Goal: Information Seeking & Learning: Find specific fact

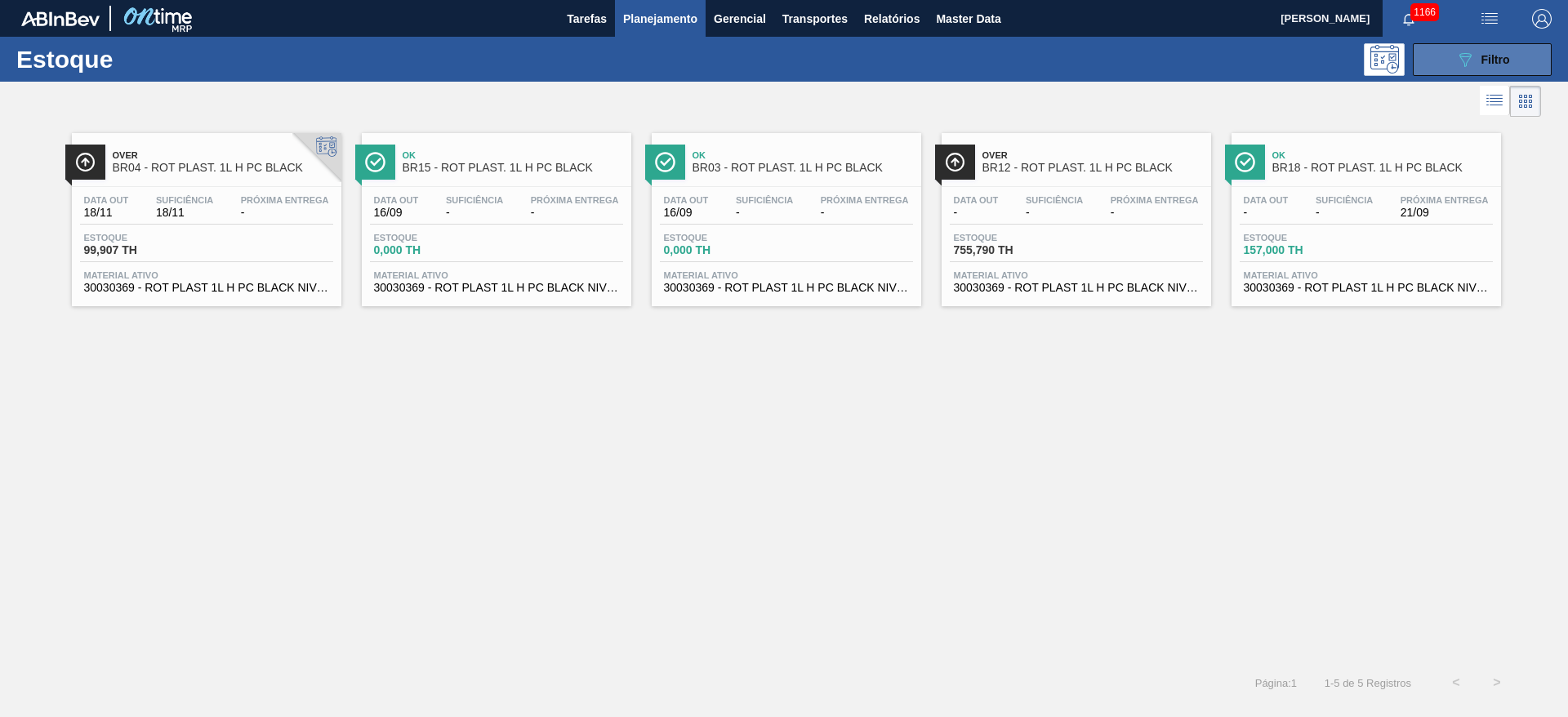
click at [1494, 58] on span "Filtro" at bounding box center [1495, 60] width 29 height 13
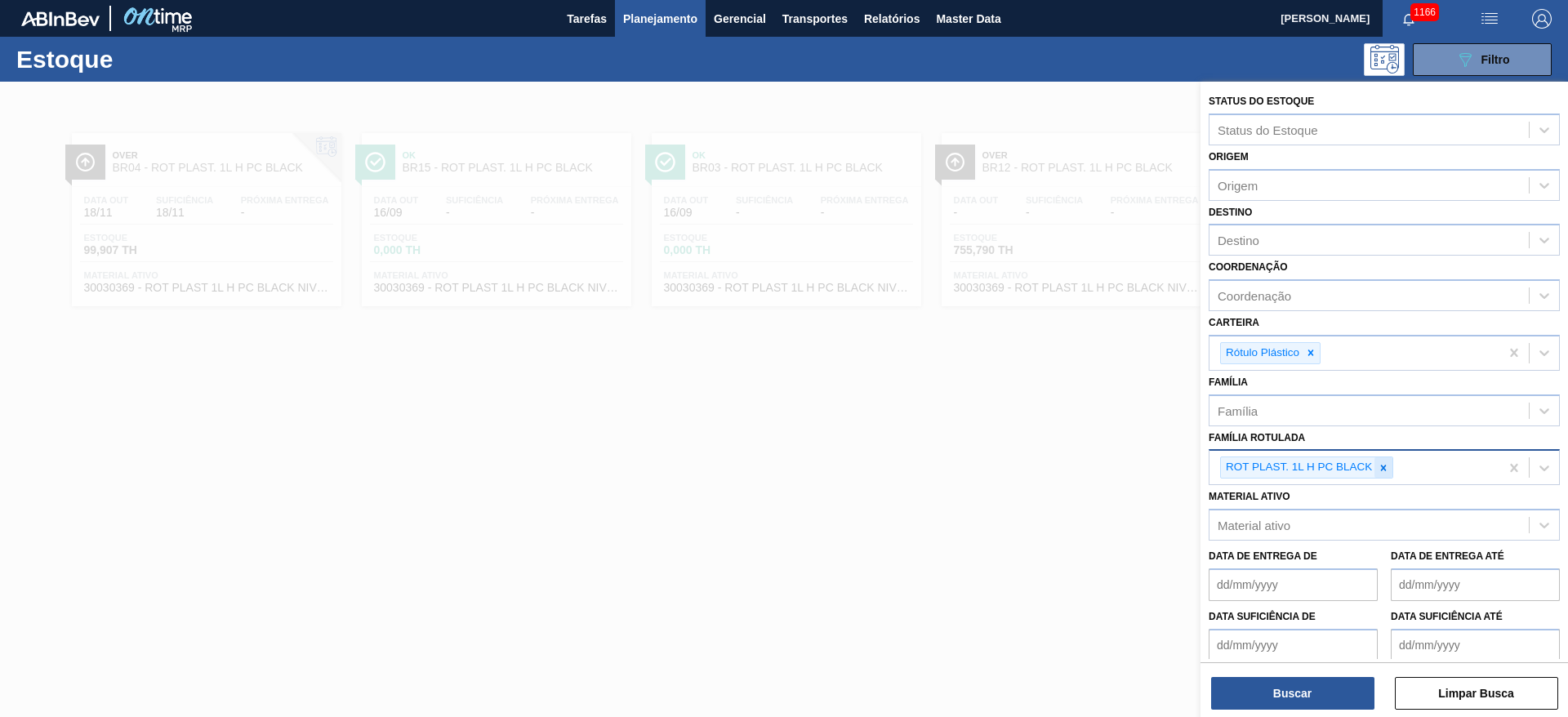
click at [1383, 469] on icon at bounding box center [1384, 468] width 6 height 6
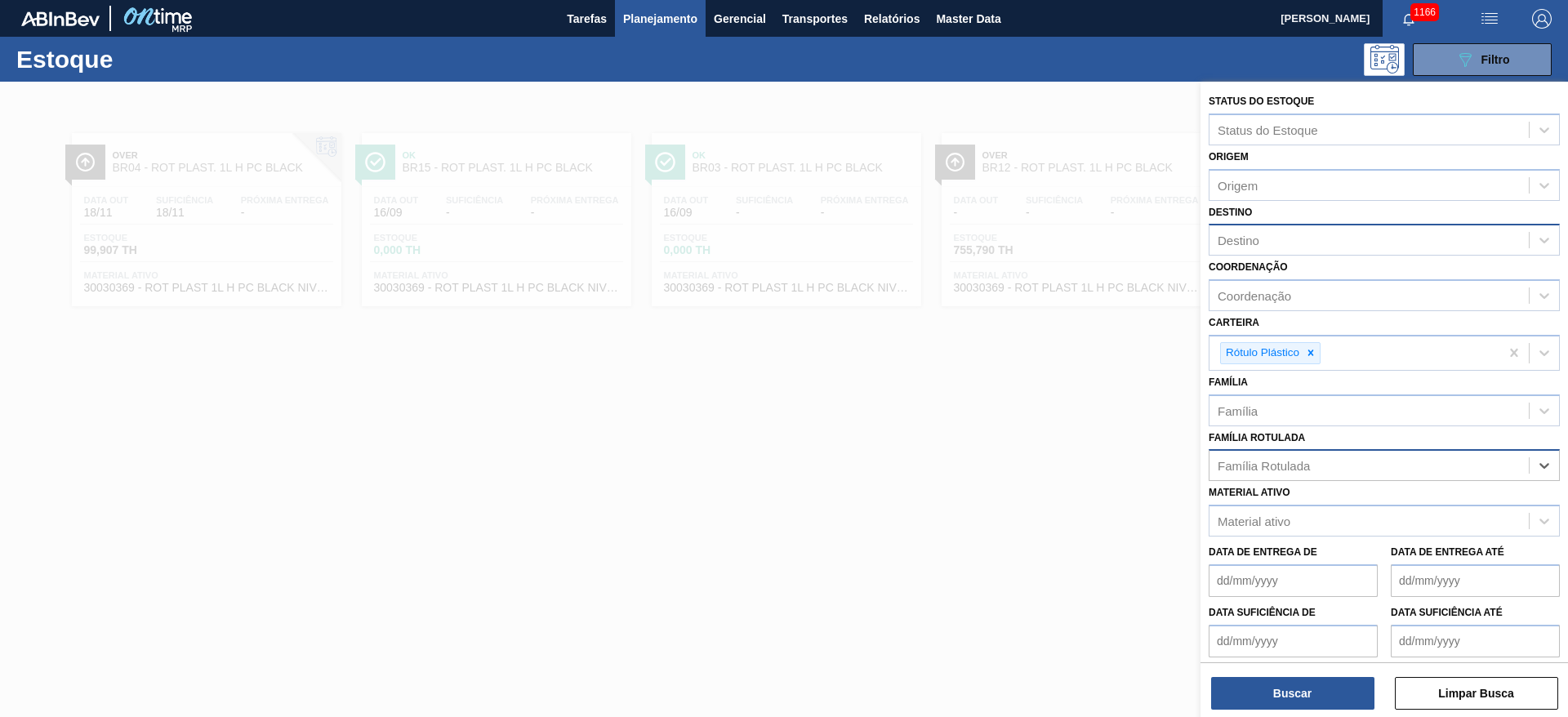
click at [1245, 243] on div "Destino" at bounding box center [1239, 241] width 42 height 14
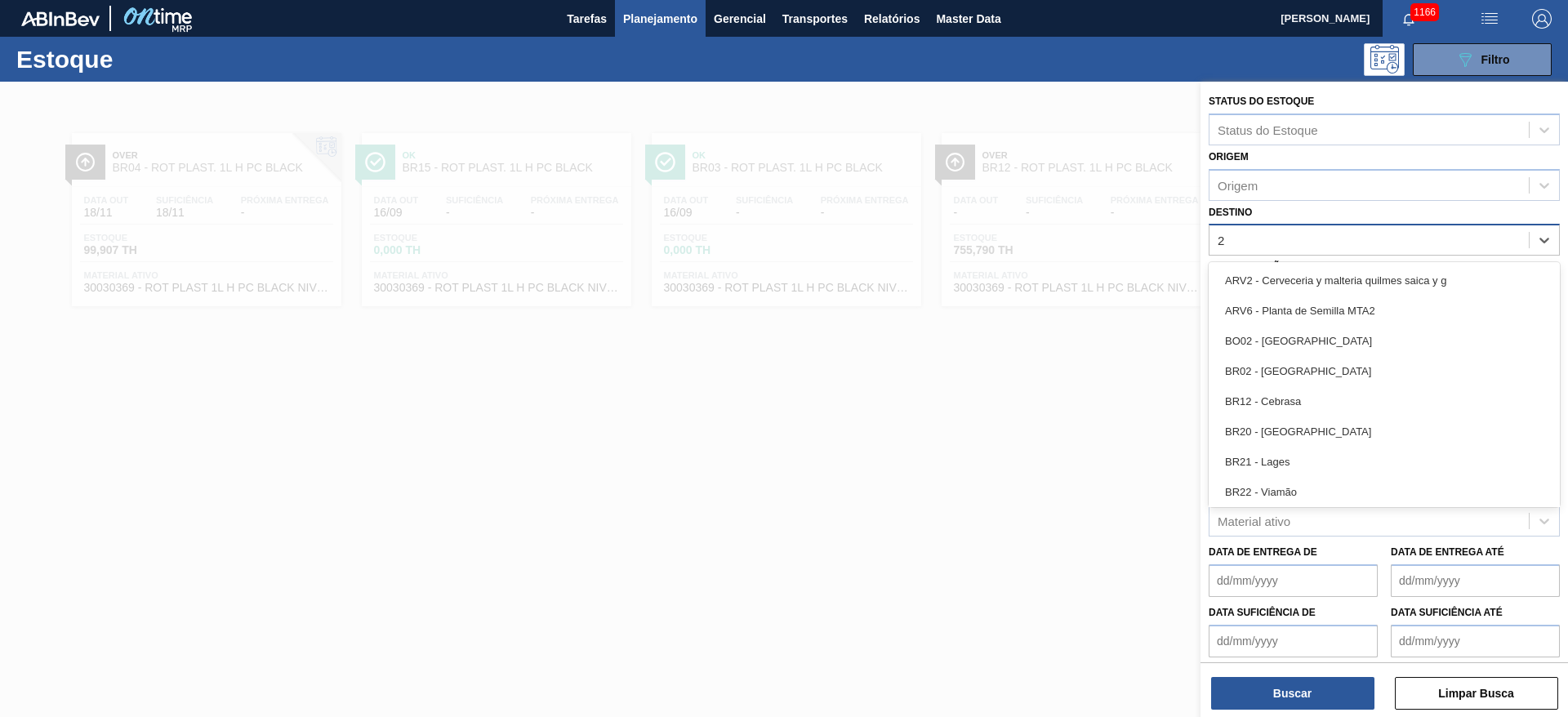
type input "23"
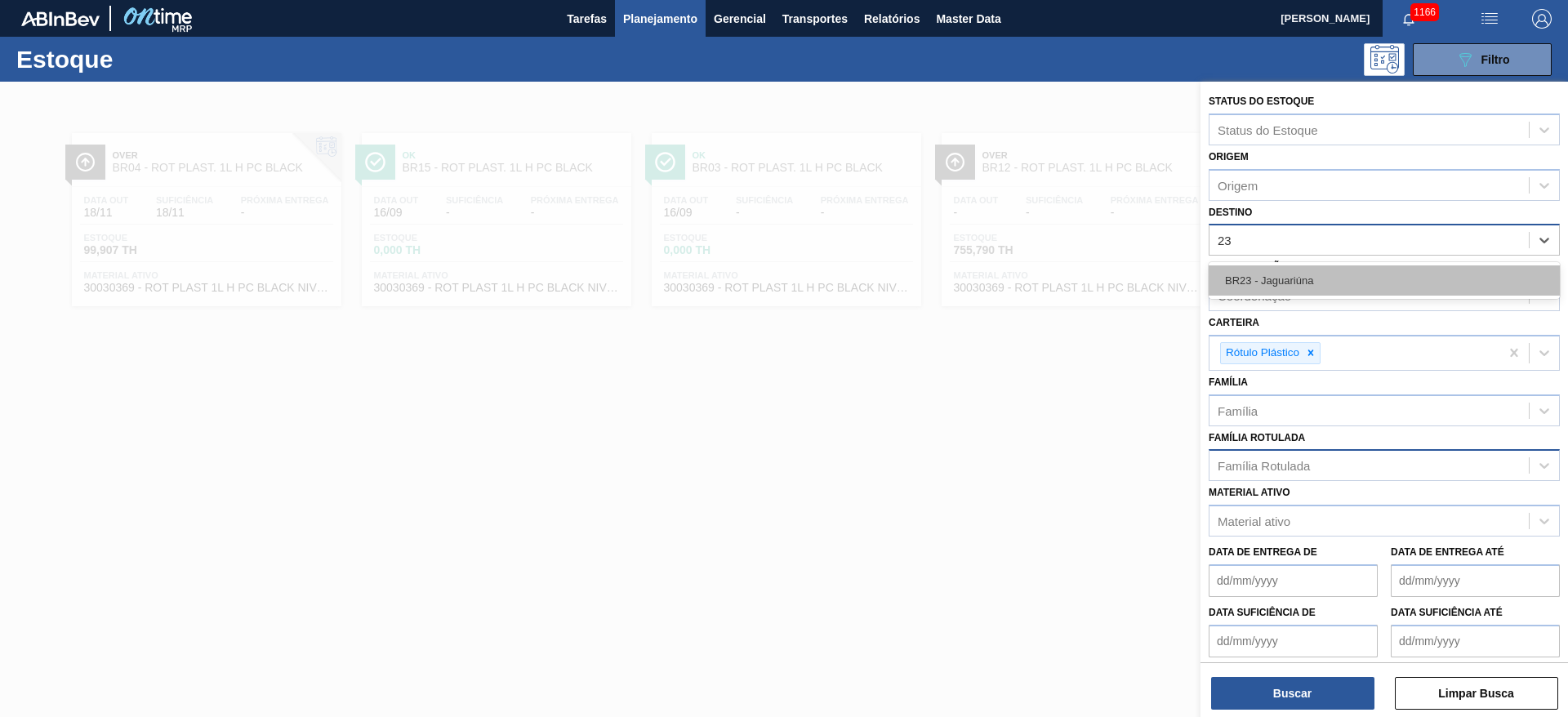
click at [1263, 286] on div "BR23 - Jaguariúna" at bounding box center [1384, 281] width 351 height 31
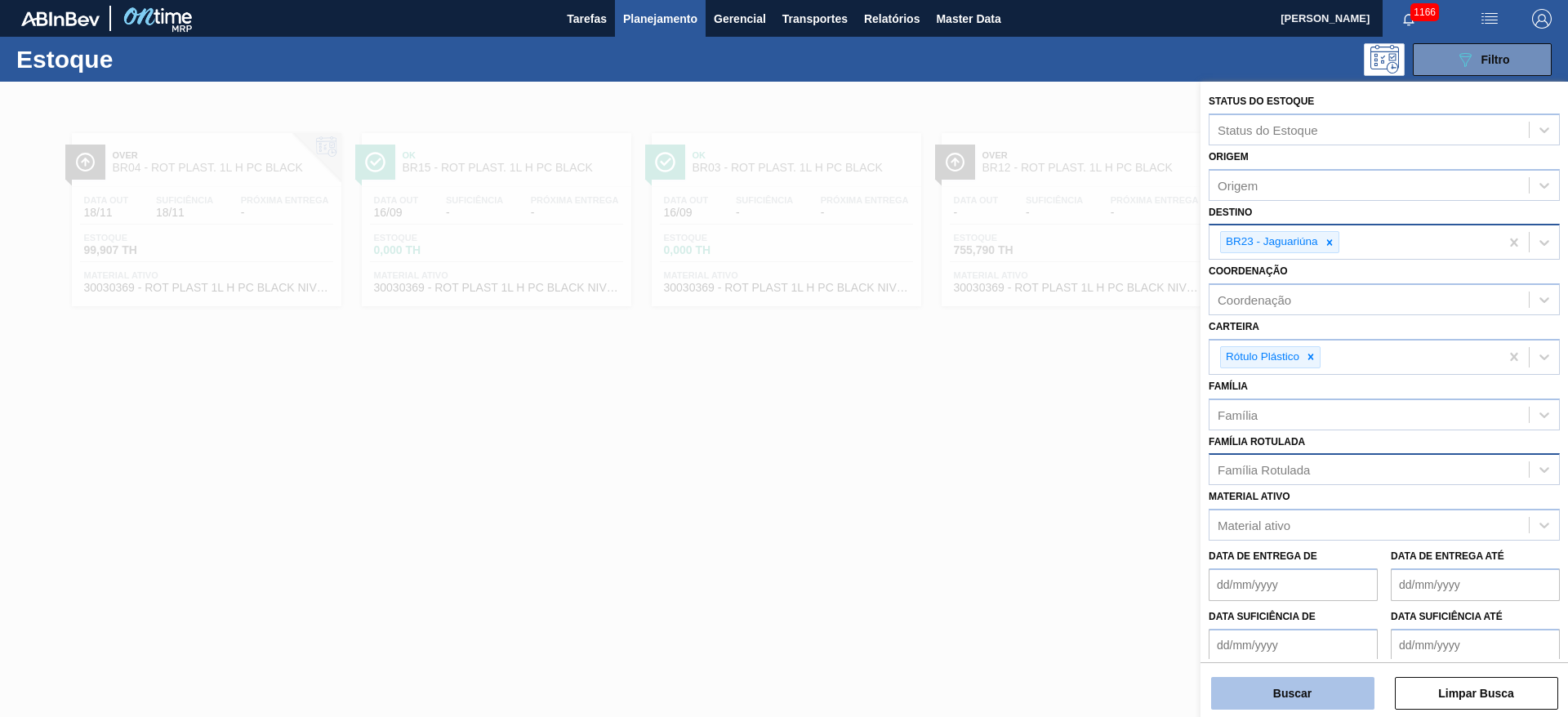
click at [1267, 688] on button "Buscar" at bounding box center [1292, 693] width 163 height 32
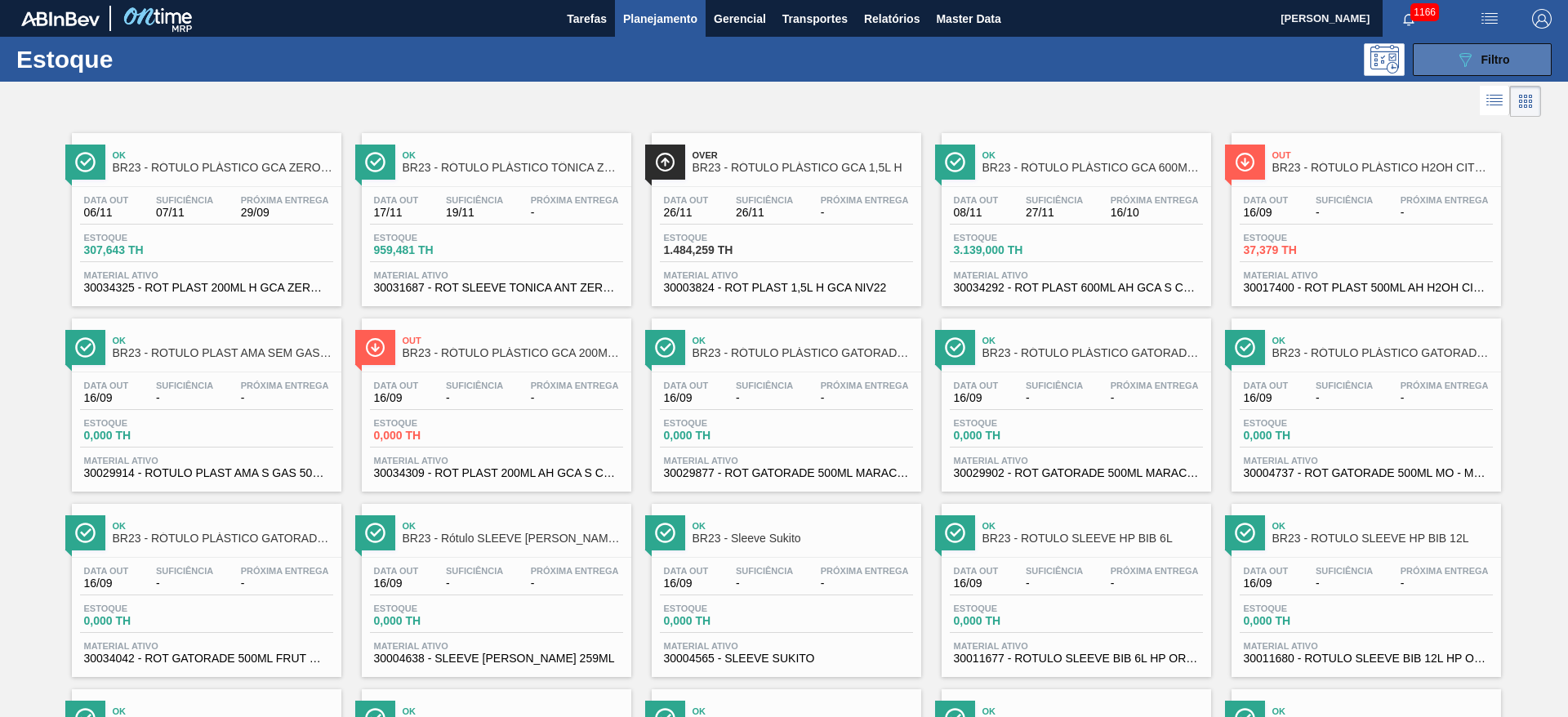
click at [1500, 65] on div "089F7B8B-B2A5-4AFE-B5C0-19BA573D28AC Filtro" at bounding box center [1482, 59] width 54 height 20
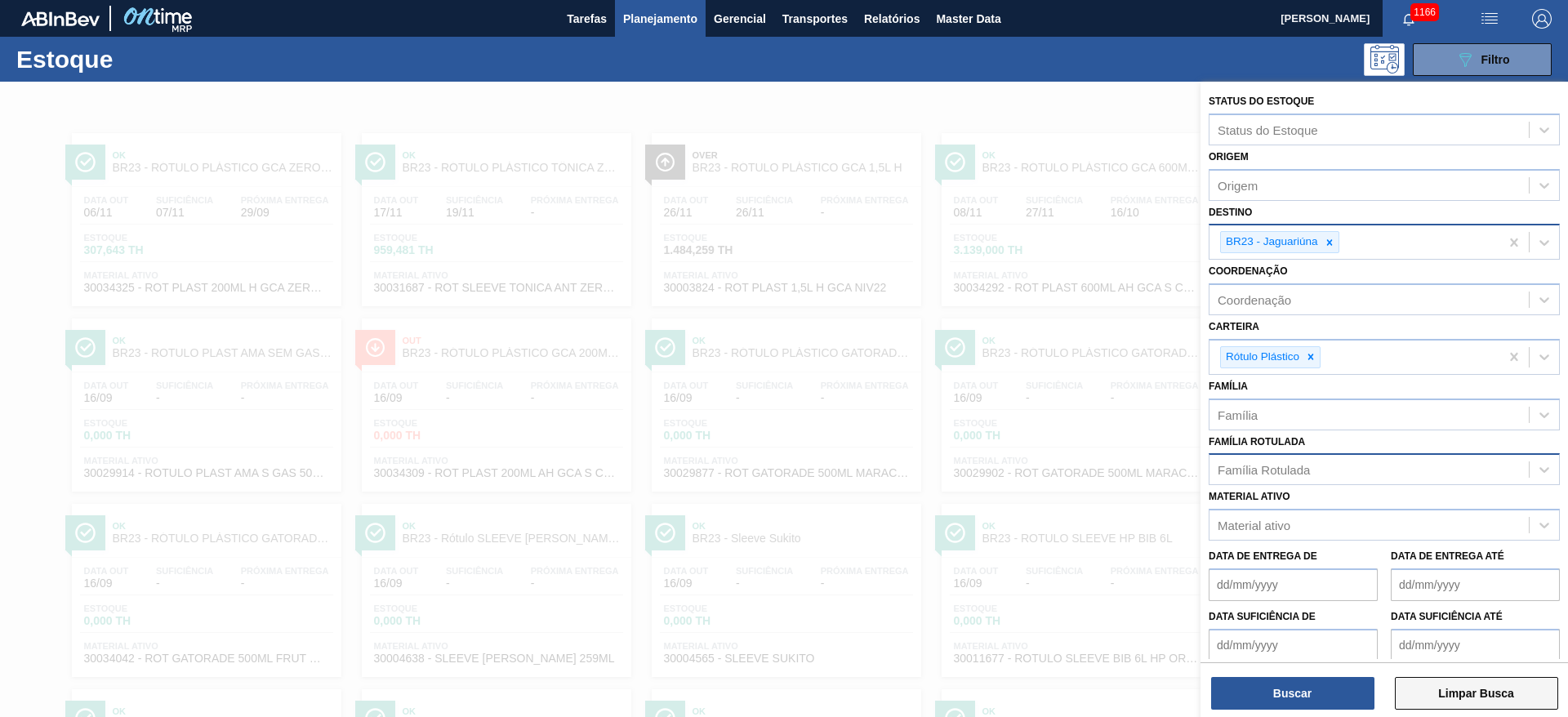
click at [1476, 694] on button "Limpar Busca" at bounding box center [1475, 693] width 163 height 32
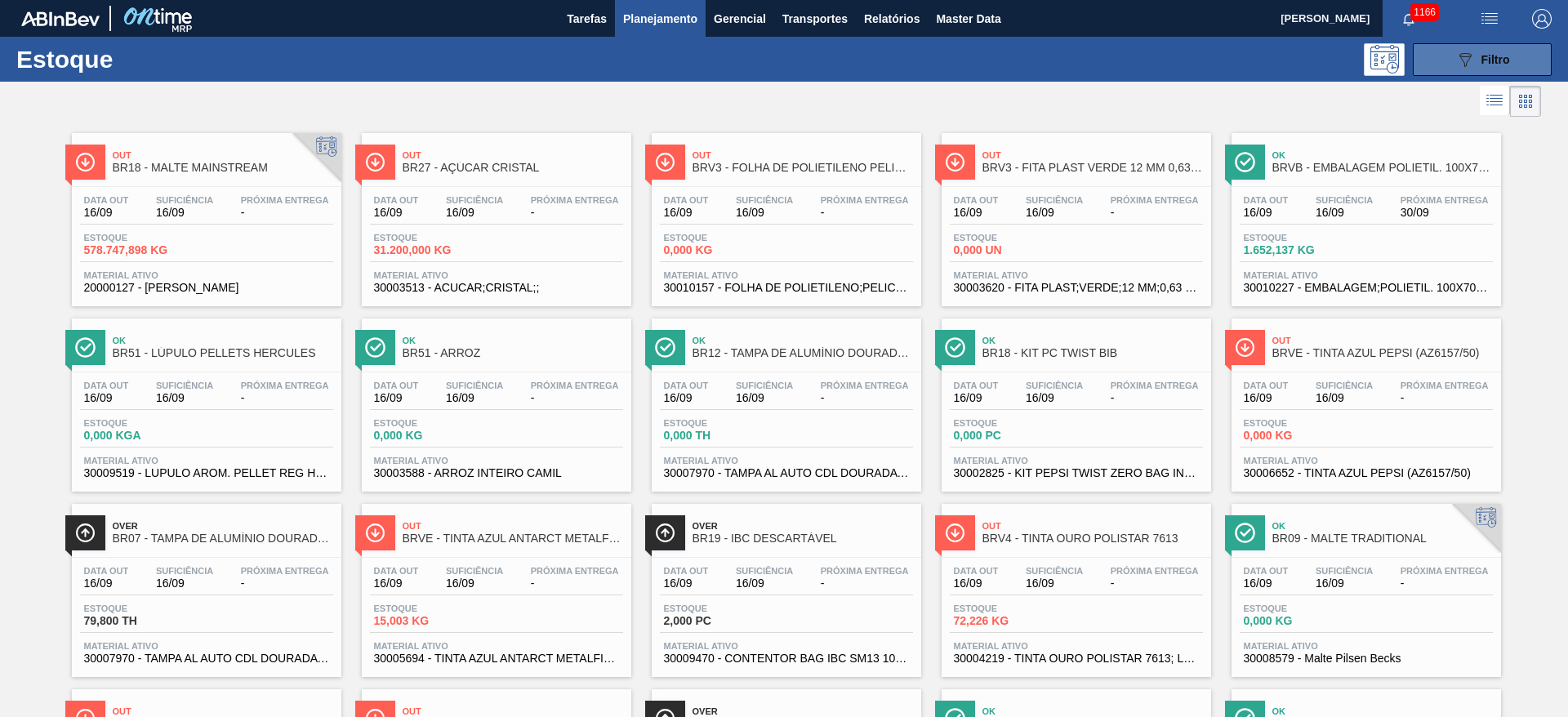
click at [1474, 56] on div "089F7B8B-B2A5-4AFE-B5C0-19BA573D28AC Filtro" at bounding box center [1482, 59] width 54 height 20
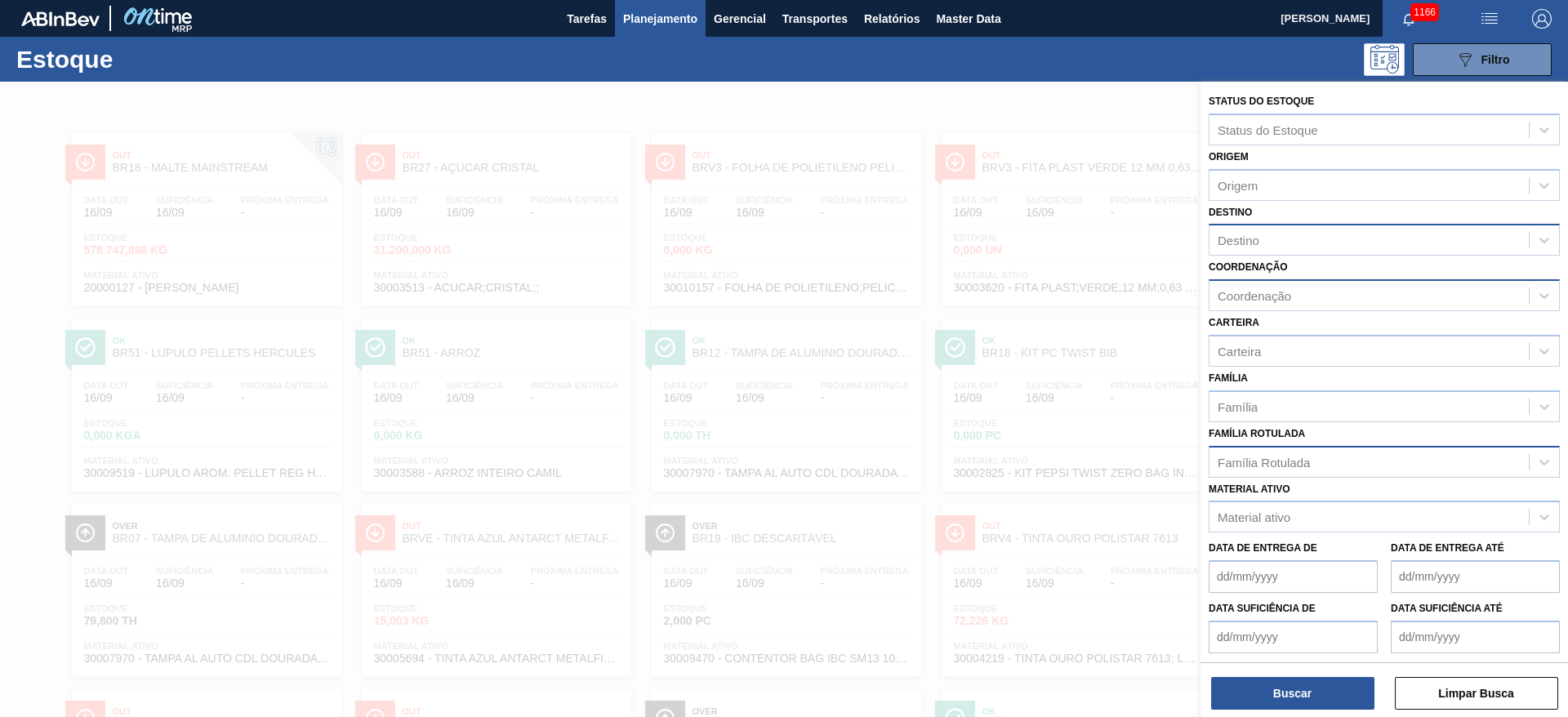
click at [1261, 300] on div "Coordenação" at bounding box center [1254, 296] width 74 height 14
type input "desc"
click at [1290, 332] on div "Inovações - Descentralização" at bounding box center [1384, 336] width 351 height 31
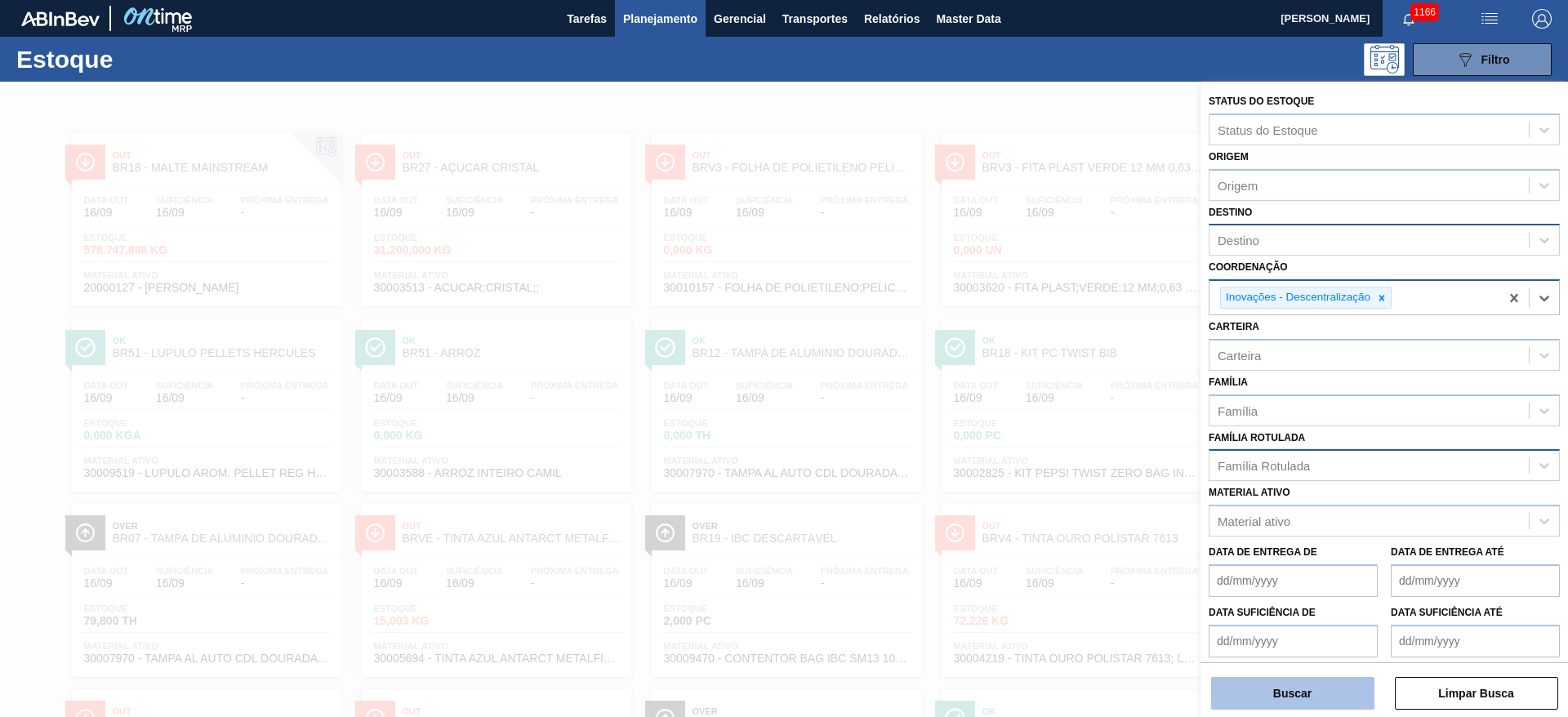
click at [1246, 685] on button "Buscar" at bounding box center [1292, 693] width 163 height 32
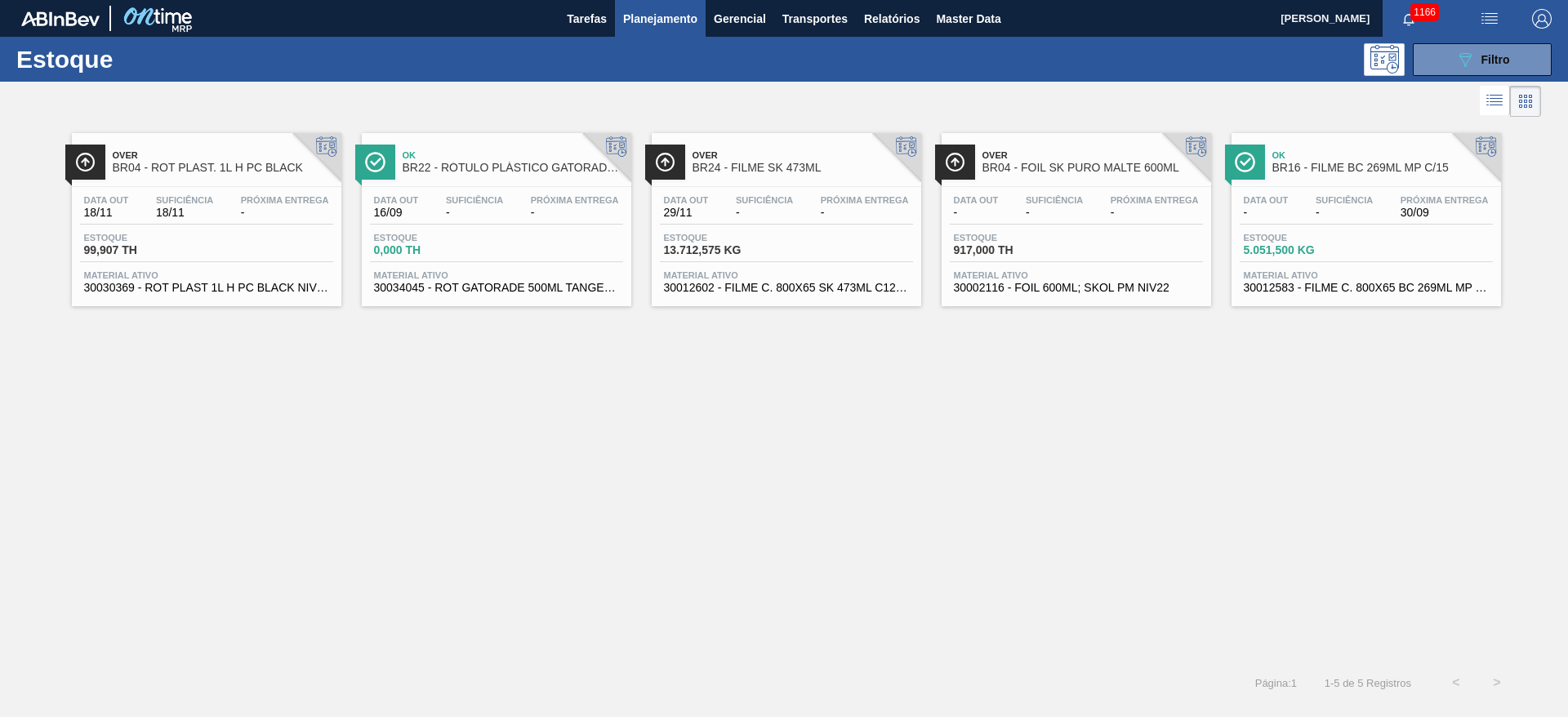
click at [1347, 197] on span "Suficiência" at bounding box center [1344, 200] width 57 height 10
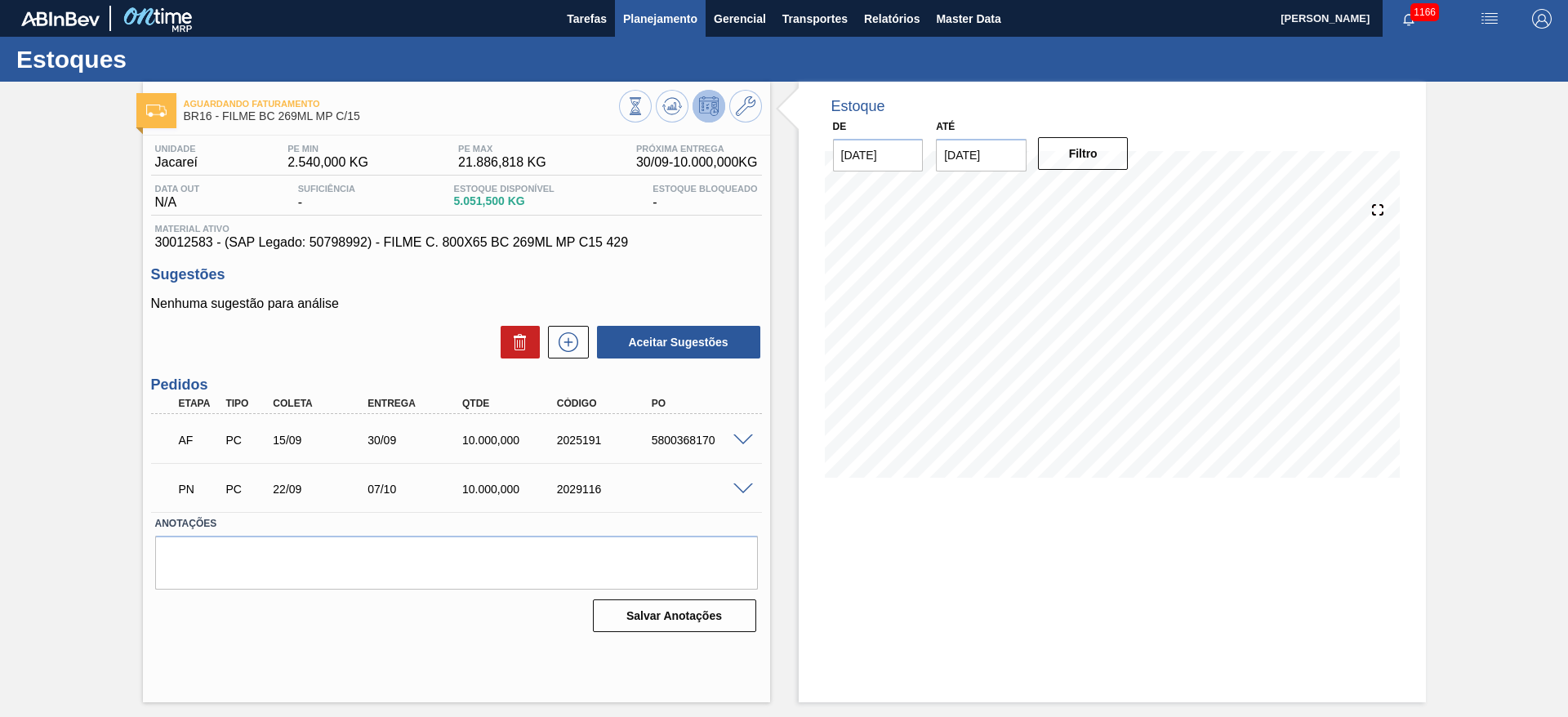
click at [663, 17] on span "Planejamento" at bounding box center [660, 18] width 74 height 20
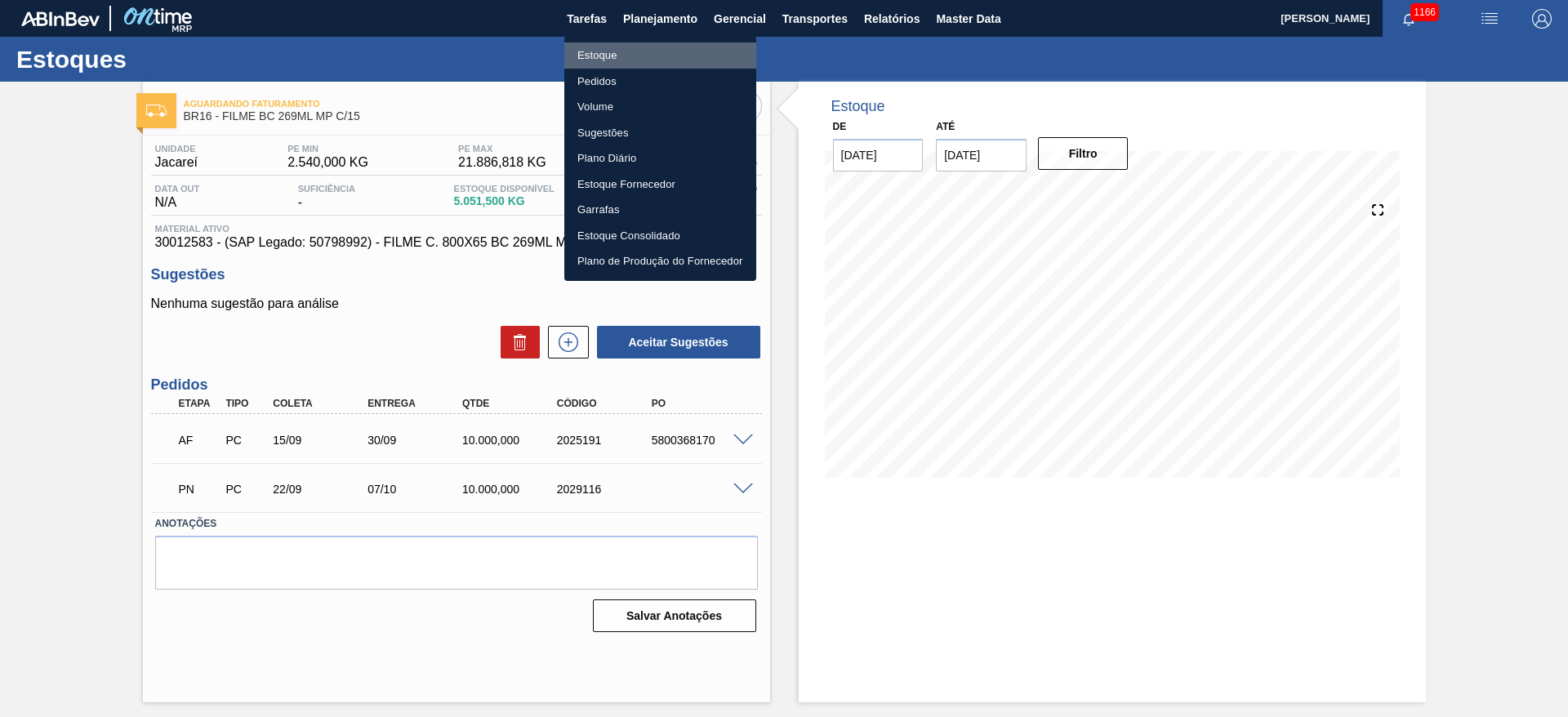
click at [606, 54] on li "Estoque" at bounding box center [660, 54] width 192 height 26
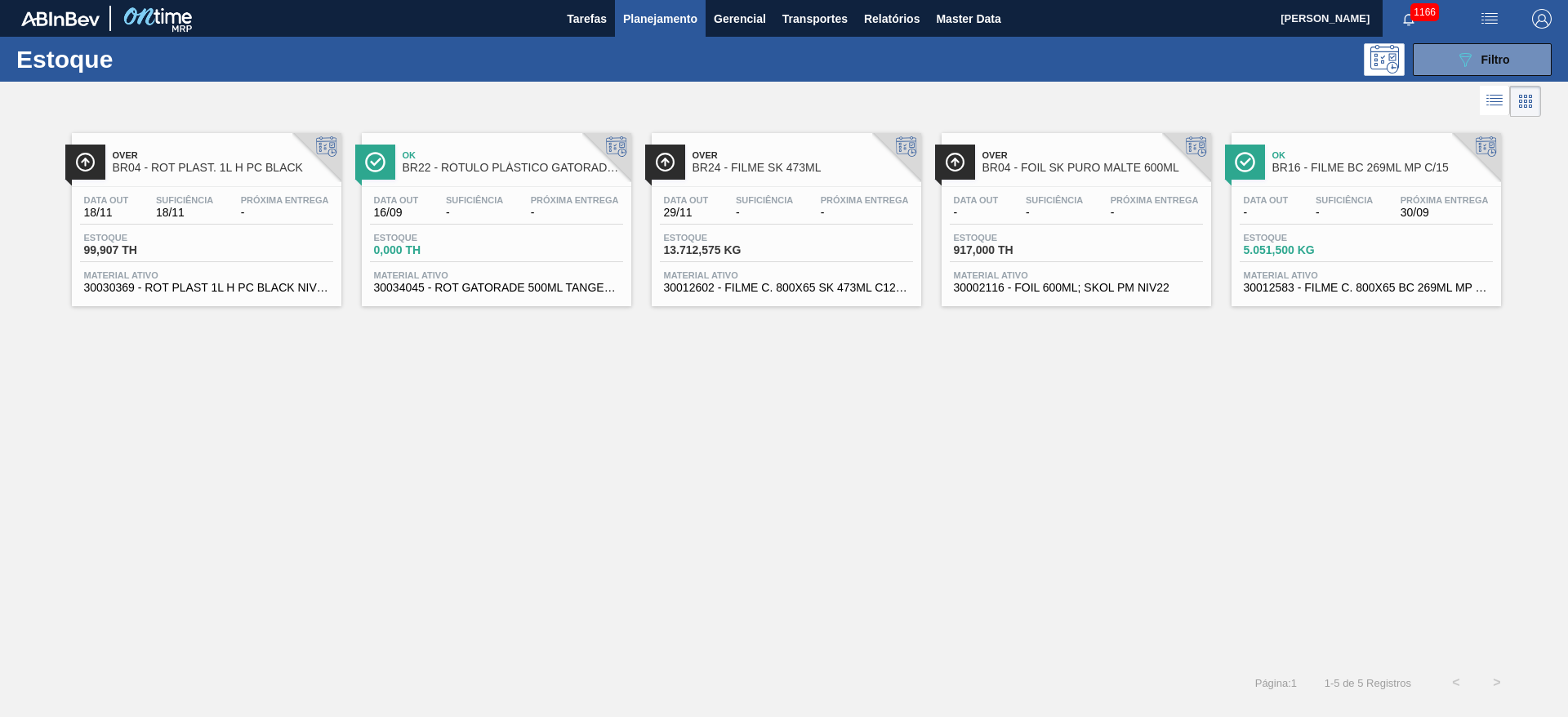
click at [178, 243] on div "Estoque 99,907 TH" at bounding box center [141, 244] width 122 height 24
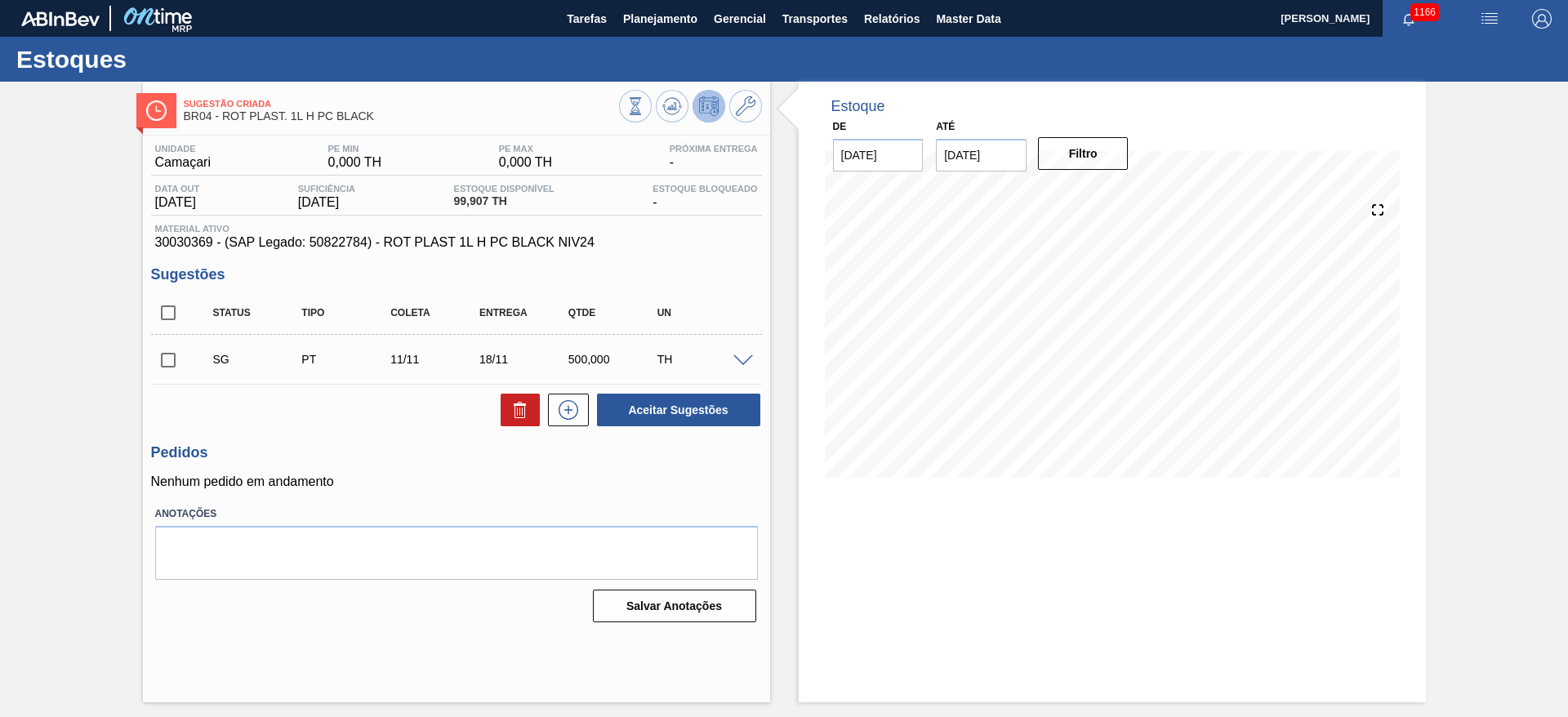
click at [739, 362] on span at bounding box center [743, 361] width 20 height 12
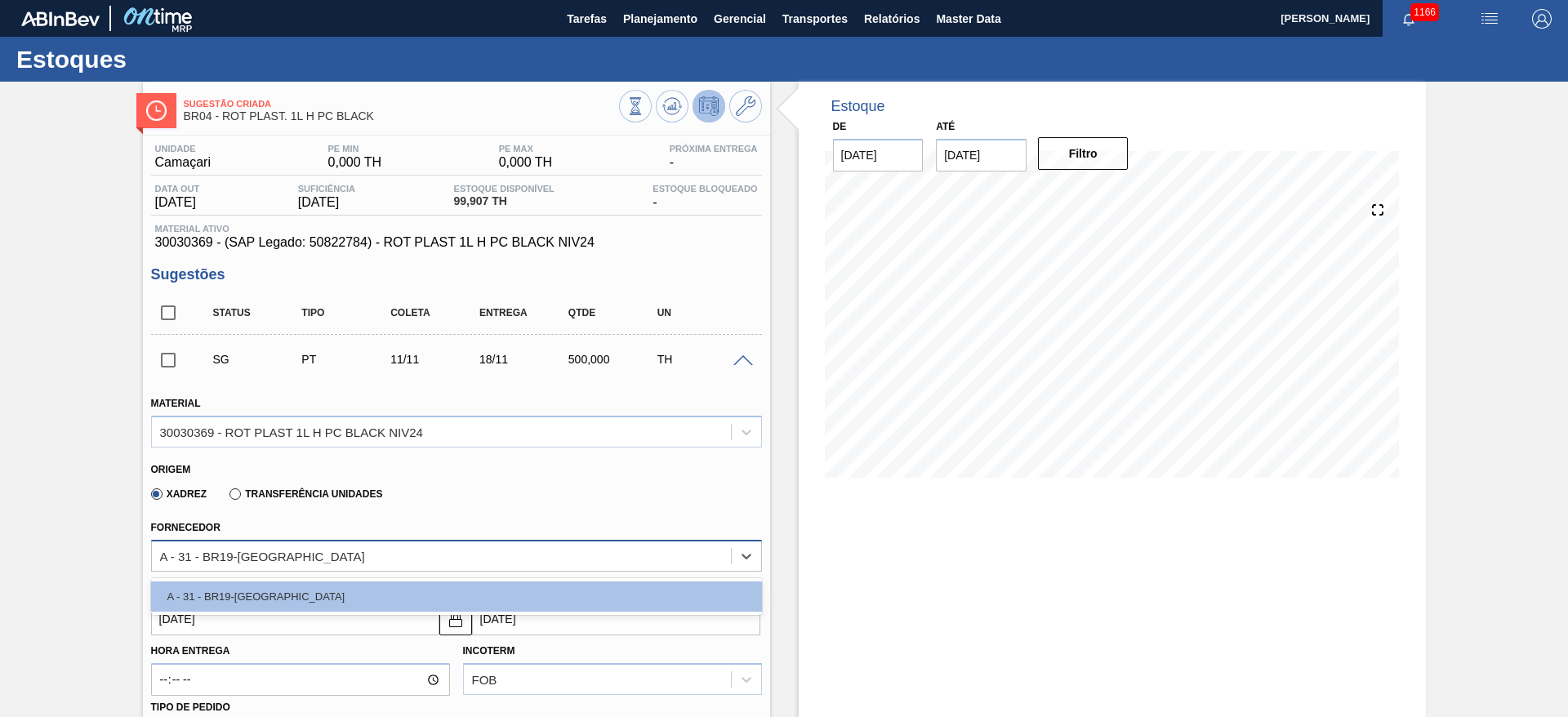
click at [223, 560] on div "A - 31 - BR19-[GEOGRAPHIC_DATA]" at bounding box center [263, 556] width 205 height 14
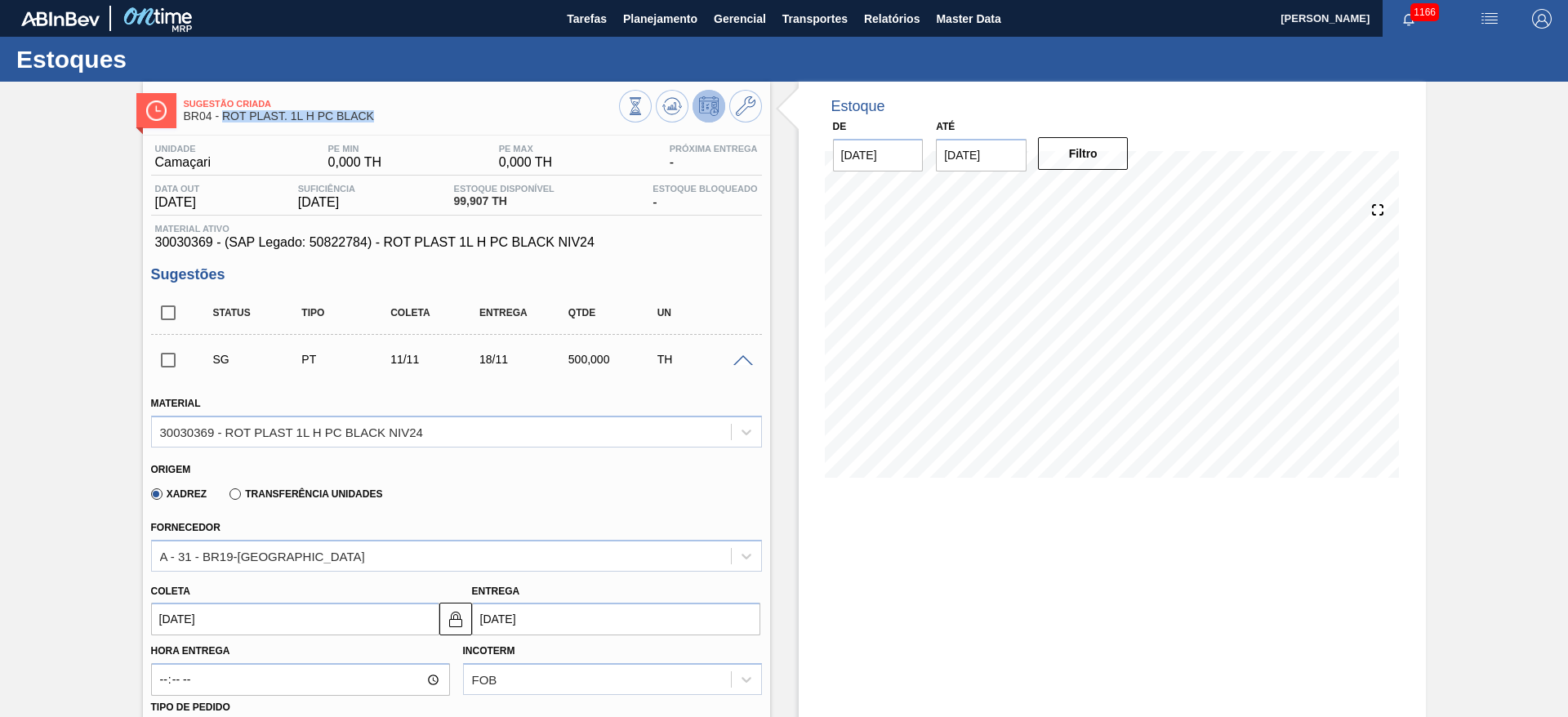
drag, startPoint x: 376, startPoint y: 111, endPoint x: 223, endPoint y: 126, distance: 153.7
click at [223, 126] on div "Sugestão Criada BR04 - ROT PLAST. 1L H PC BLACK" at bounding box center [401, 111] width 435 height 36
copy span "ROT PLAST. 1L H PC BLACK"
click at [655, 16] on span "Planejamento" at bounding box center [660, 18] width 74 height 20
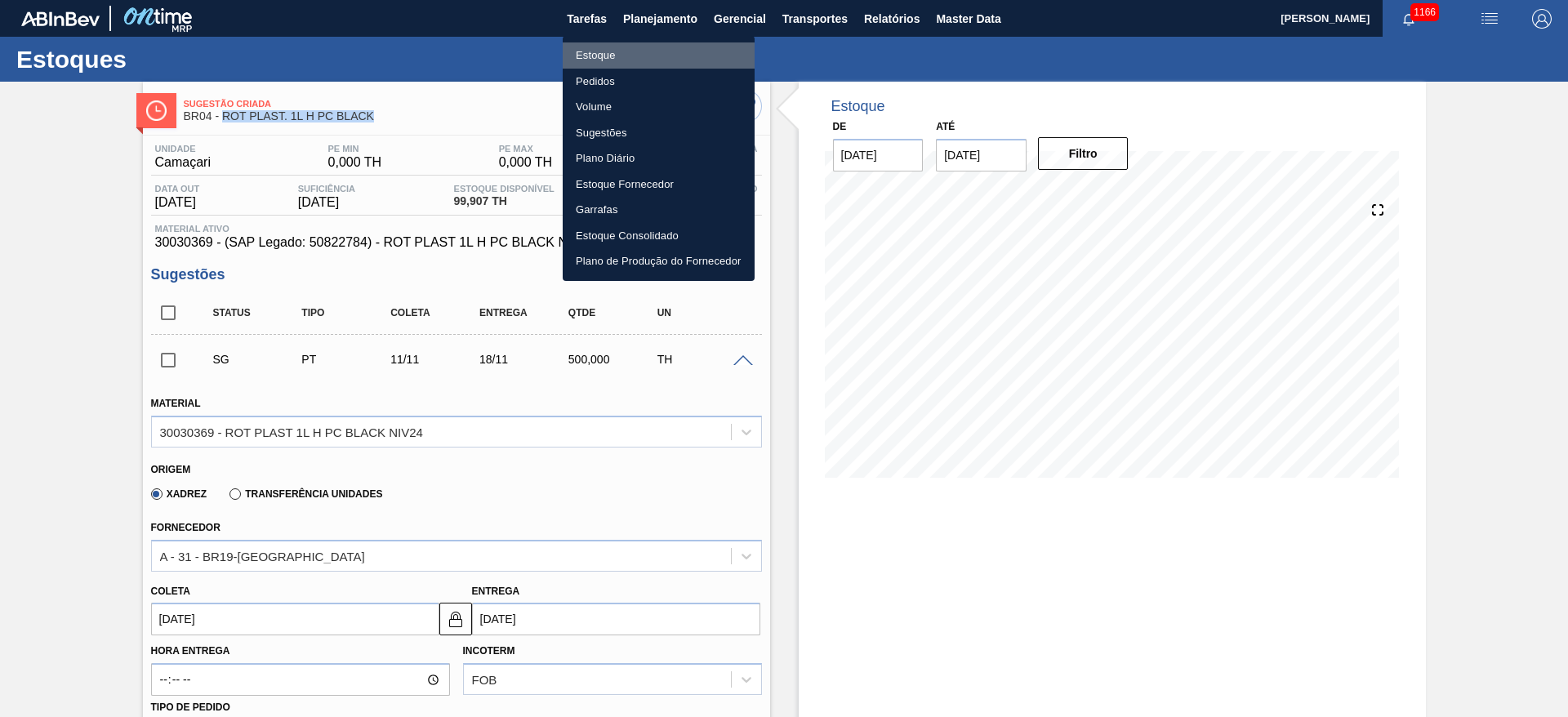
click at [609, 53] on li "Estoque" at bounding box center [658, 54] width 192 height 26
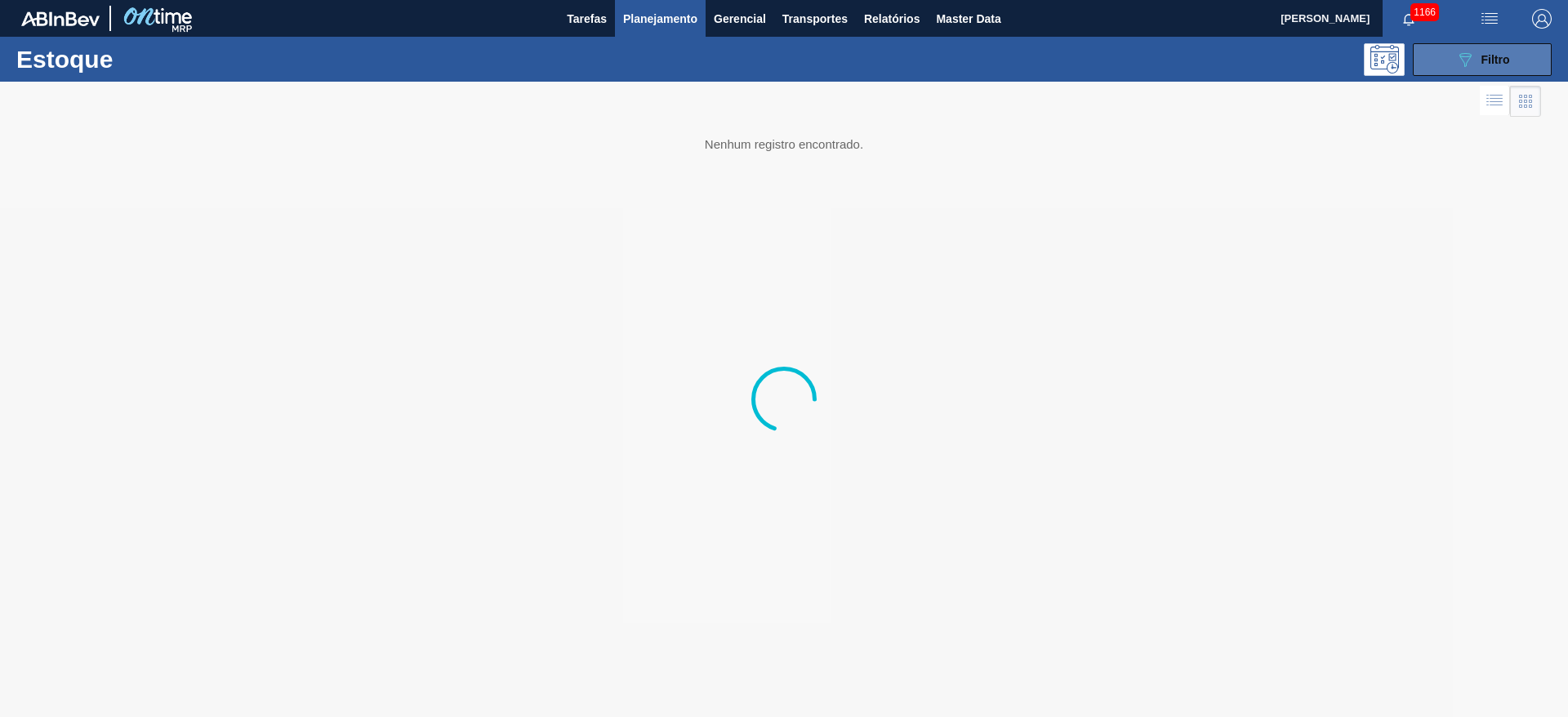
click at [1461, 62] on icon "089F7B8B-B2A5-4AFE-B5C0-19BA573D28AC" at bounding box center [1465, 59] width 20 height 20
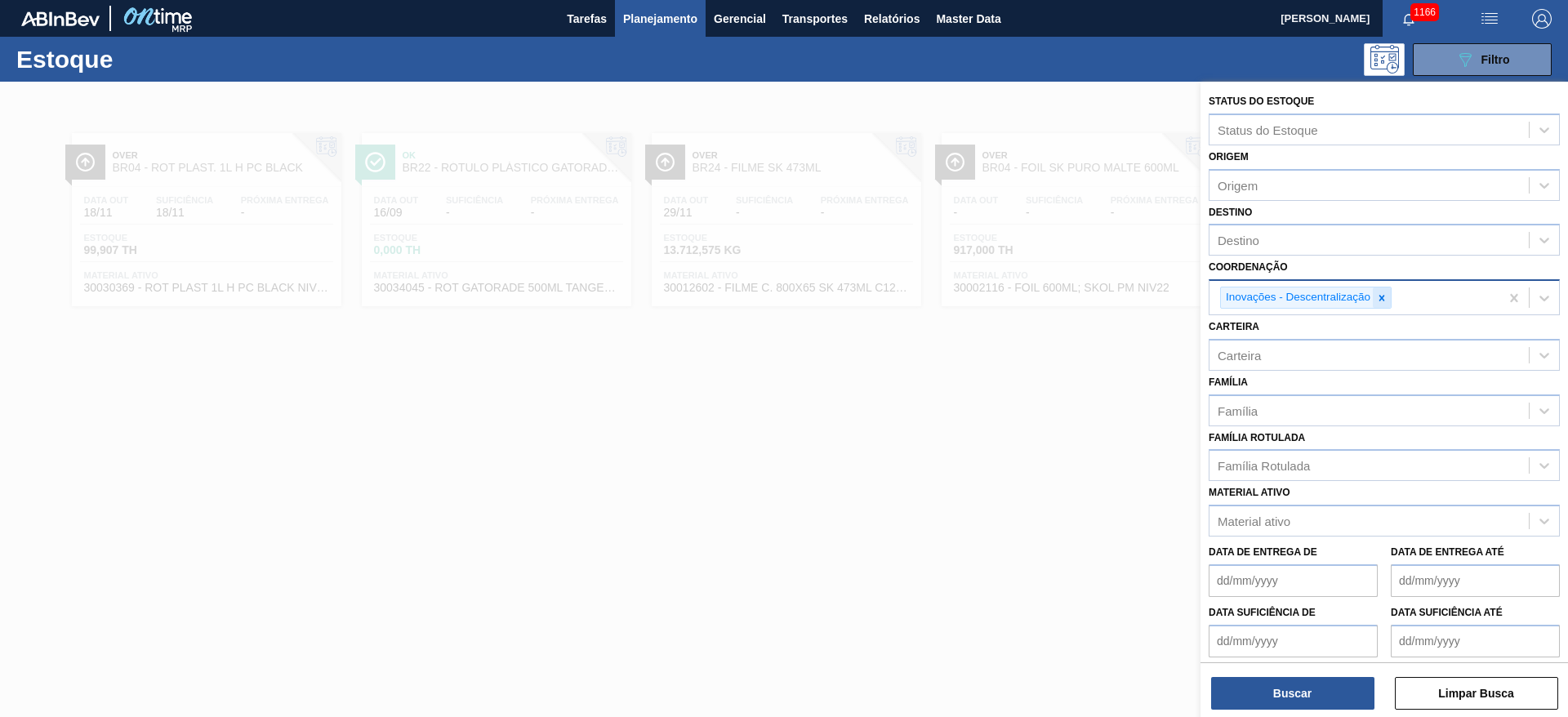
click at [1386, 295] on icon at bounding box center [1382, 298] width 11 height 11
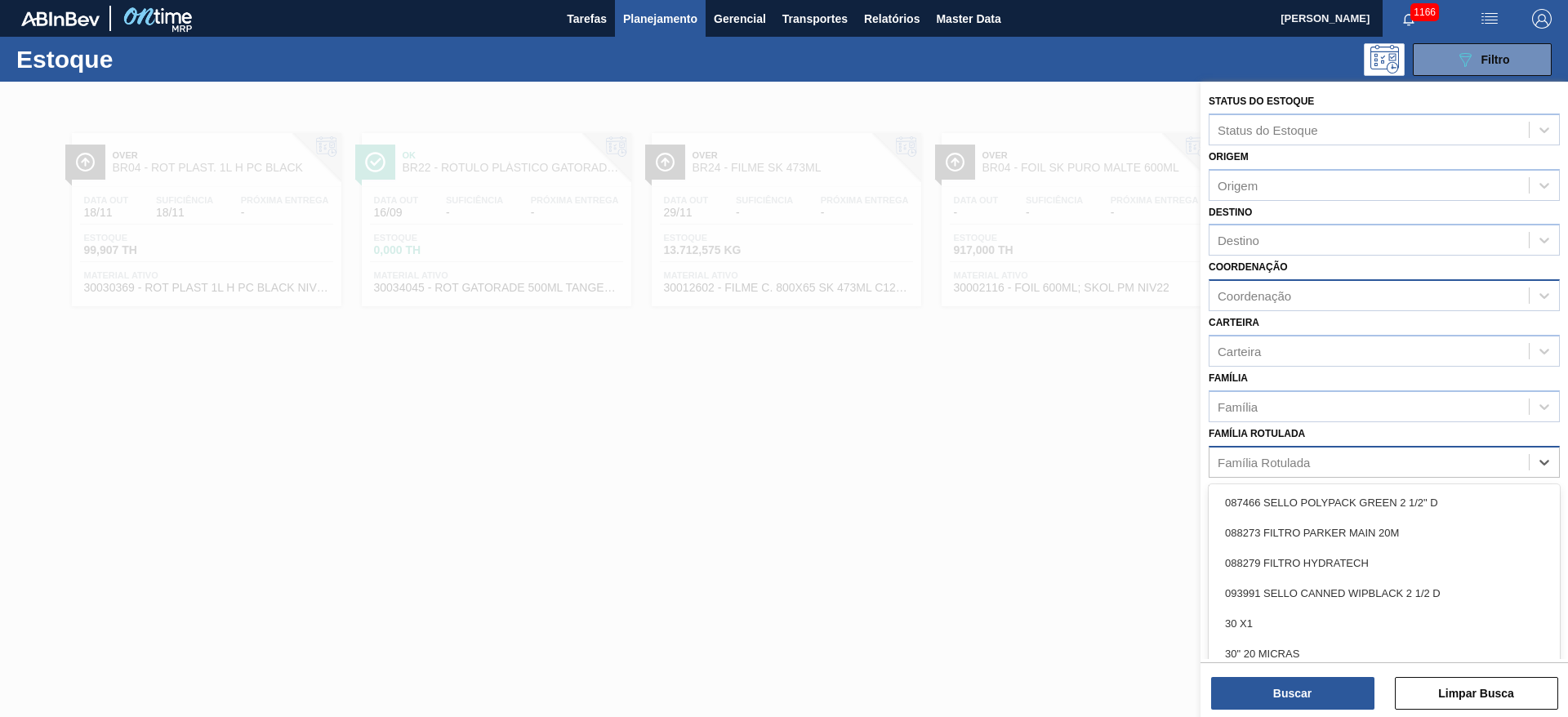
click at [1297, 452] on div "Família Rotulada" at bounding box center [1368, 461] width 319 height 24
paste Rotulada "ROT PLAST. 1L H PC BLACK"
type Rotulada "ROT PLAST. 1L H PC BLACK"
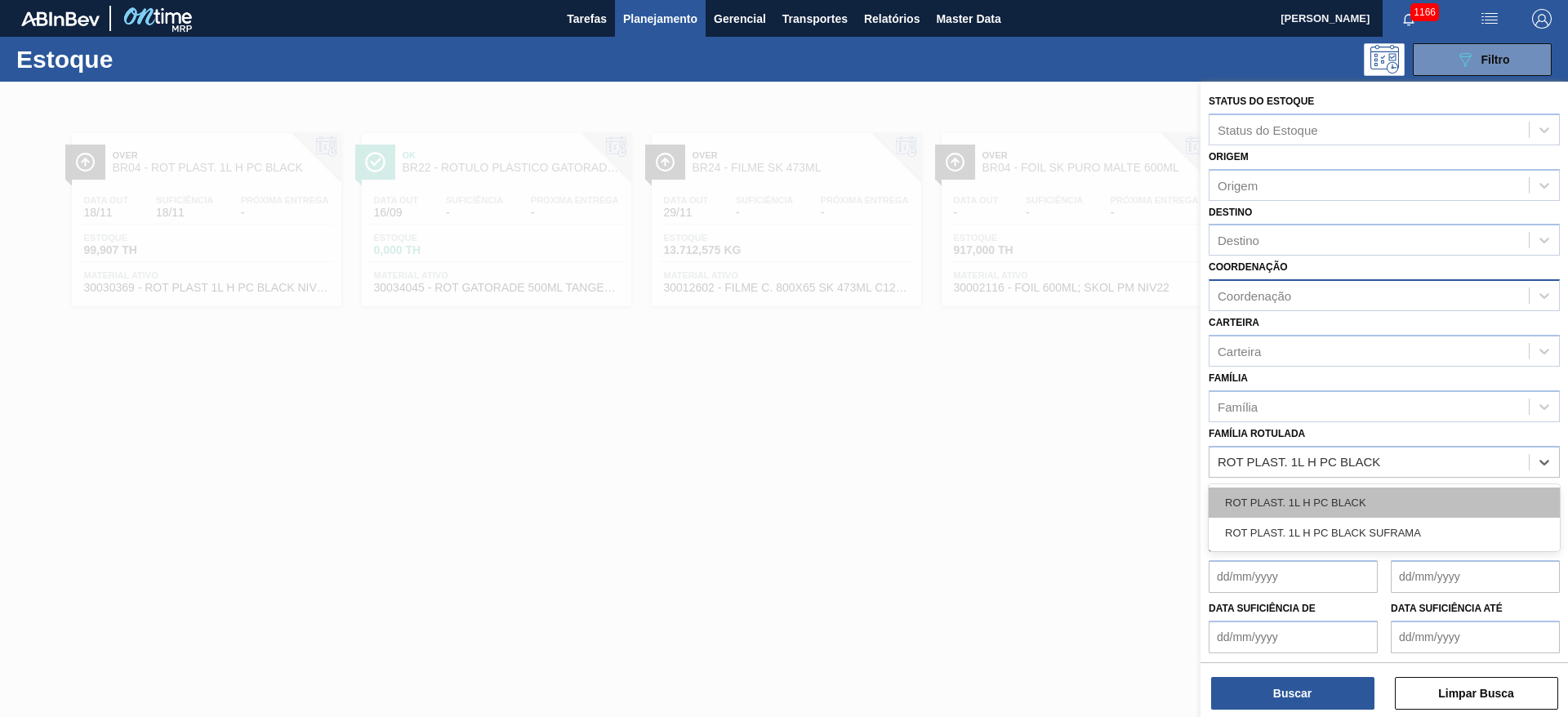
click at [1304, 505] on div "ROT PLAST. 1L H PC BLACK" at bounding box center [1384, 502] width 351 height 31
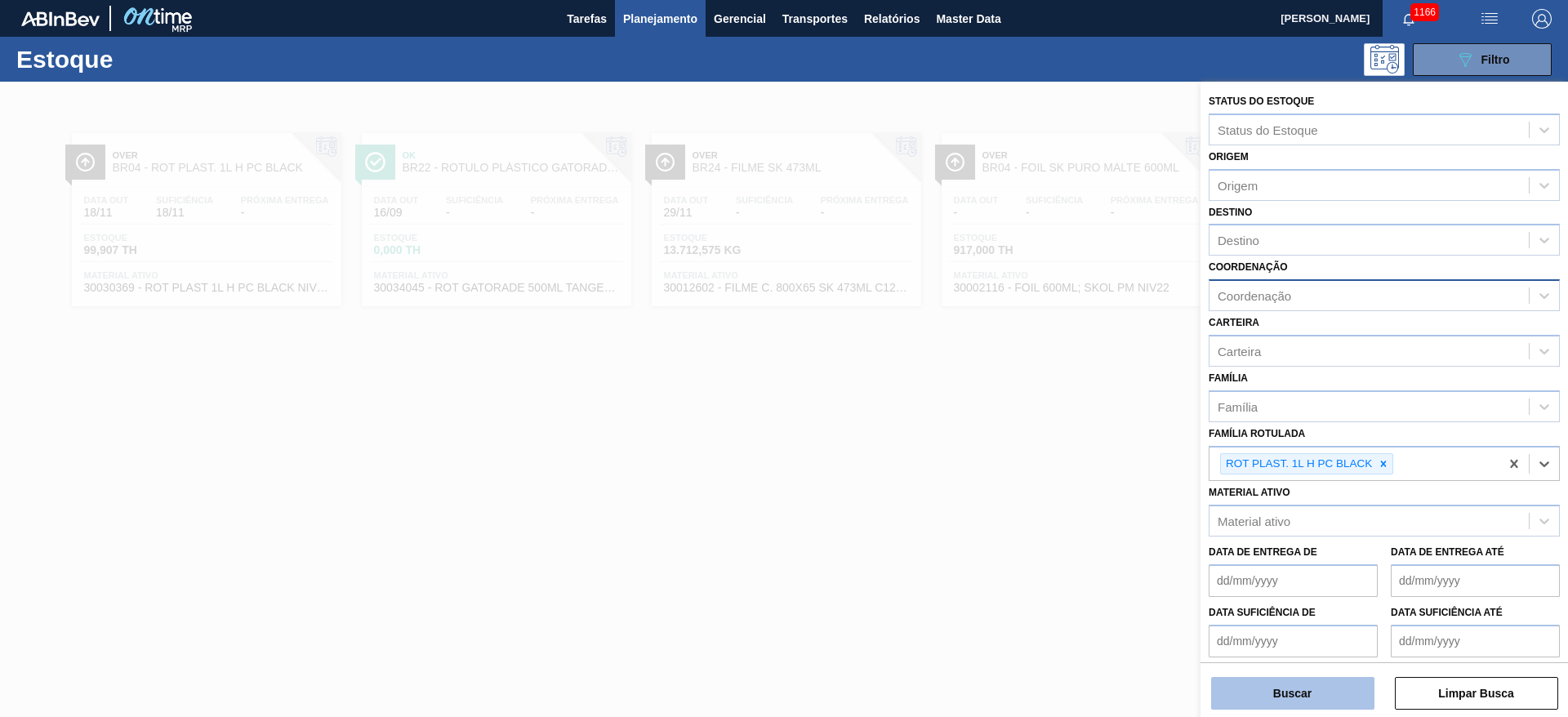
click at [1280, 702] on button "Buscar" at bounding box center [1292, 693] width 163 height 32
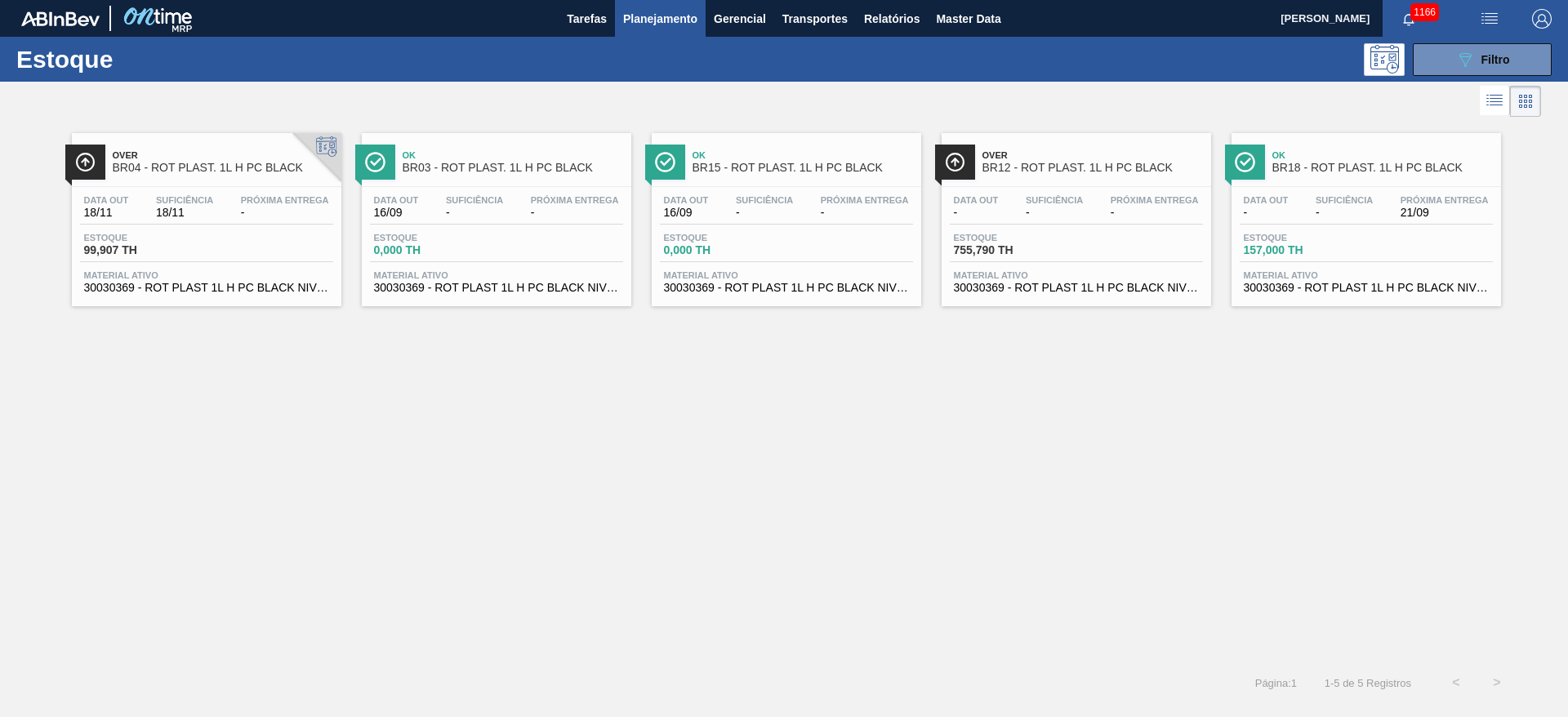
click at [1062, 201] on span "Suficiência" at bounding box center [1054, 200] width 57 height 10
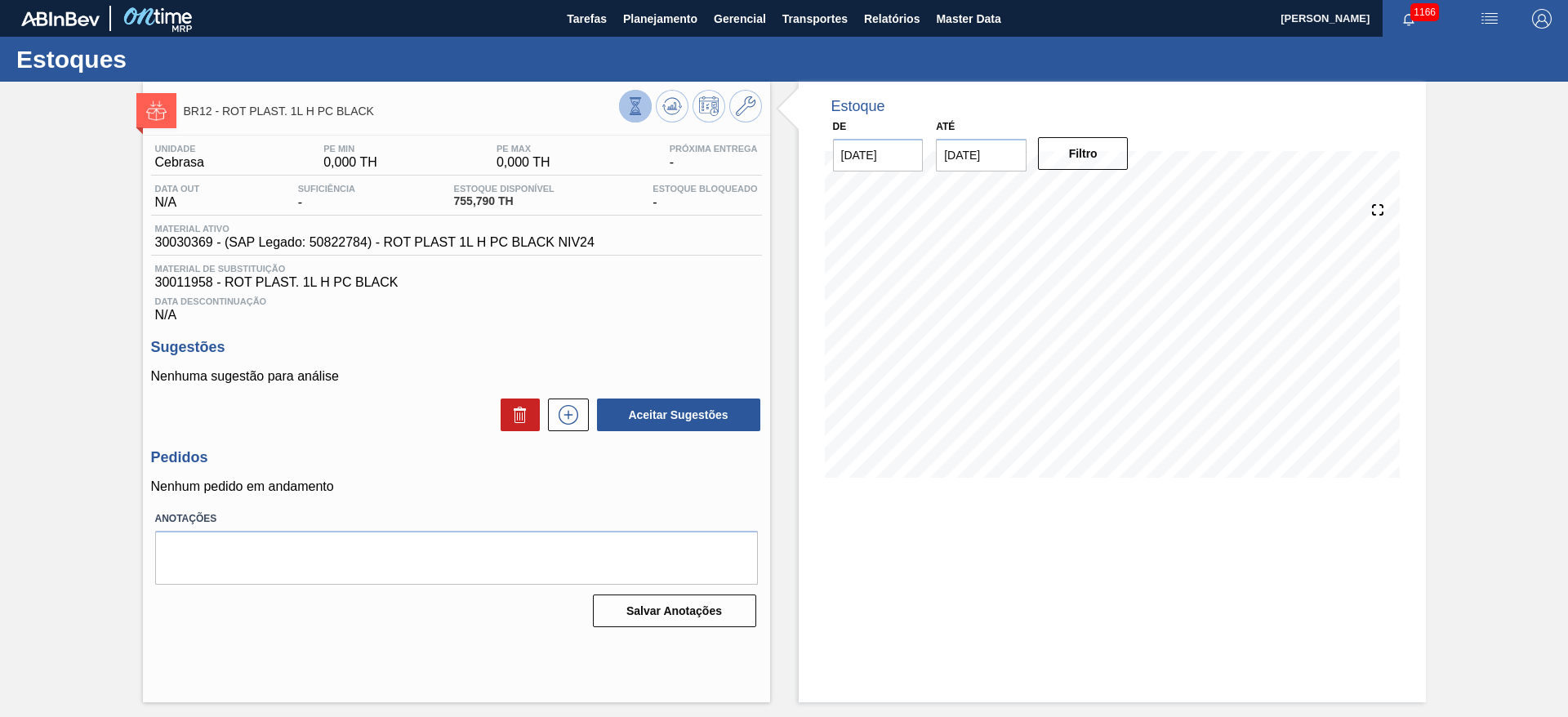
click at [642, 95] on button at bounding box center [635, 106] width 32 height 32
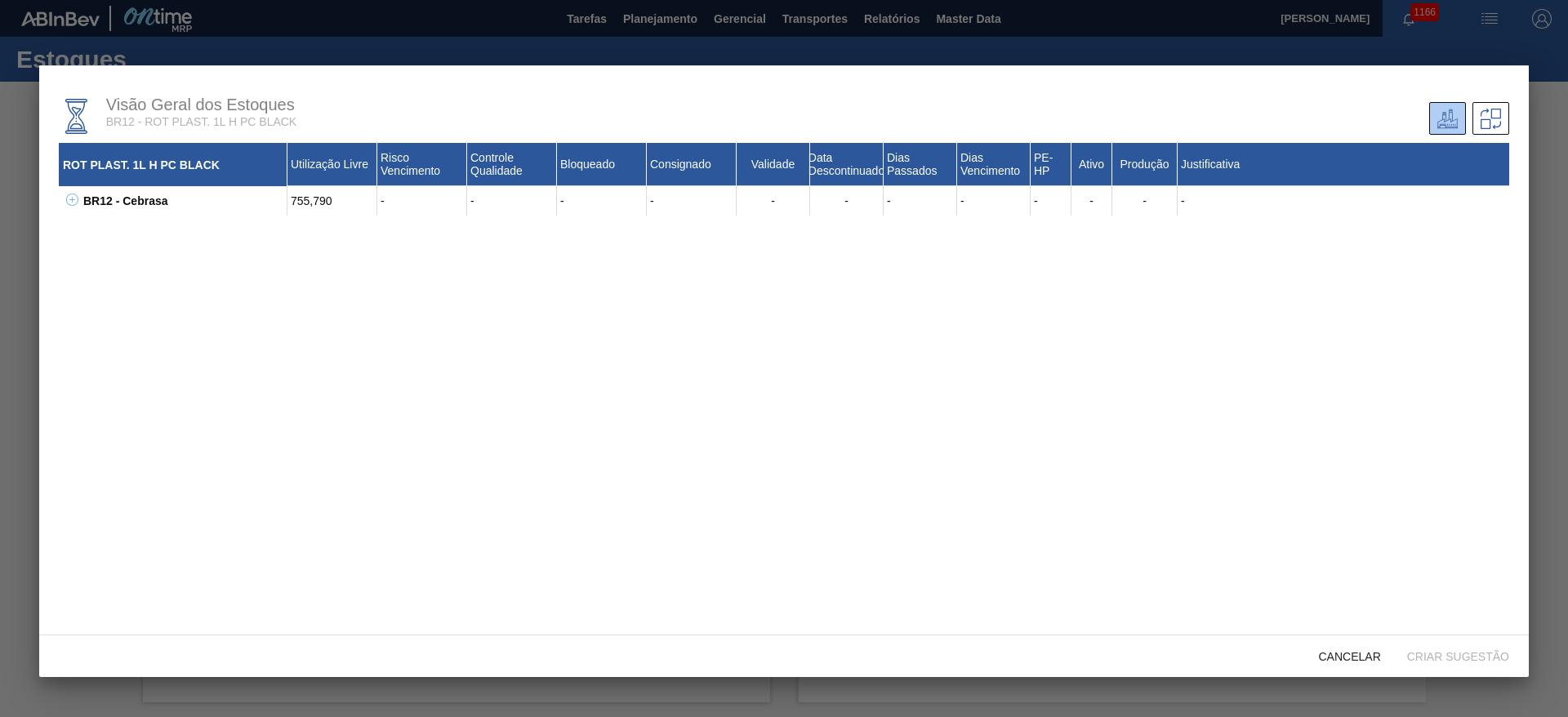
click at [69, 206] on button at bounding box center [69, 200] width 16 height 16
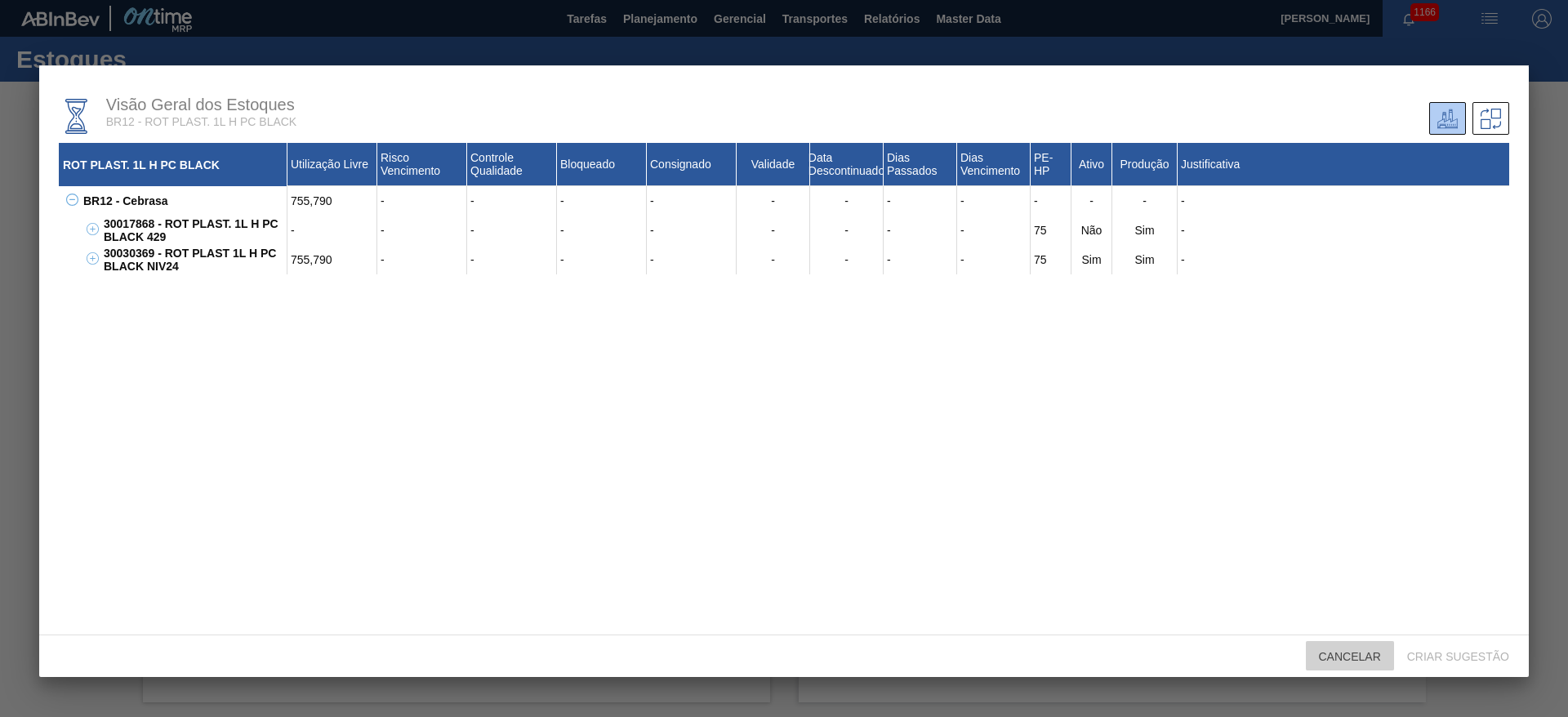
drag, startPoint x: 1361, startPoint y: 661, endPoint x: 570, endPoint y: 194, distance: 918.6
click at [1360, 661] on span "Cancelar" at bounding box center [1349, 657] width 88 height 13
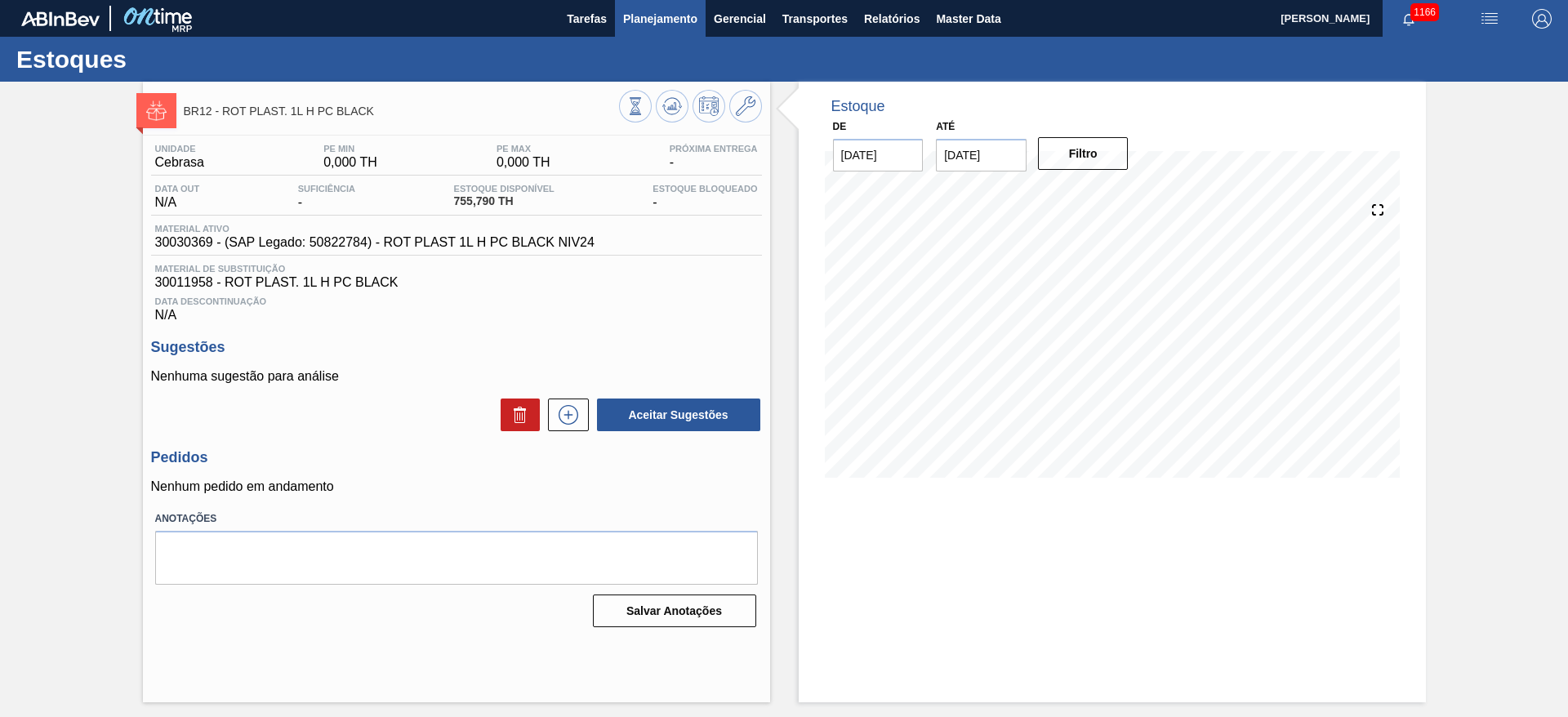
click at [646, 21] on span "Planejamento" at bounding box center [660, 18] width 74 height 20
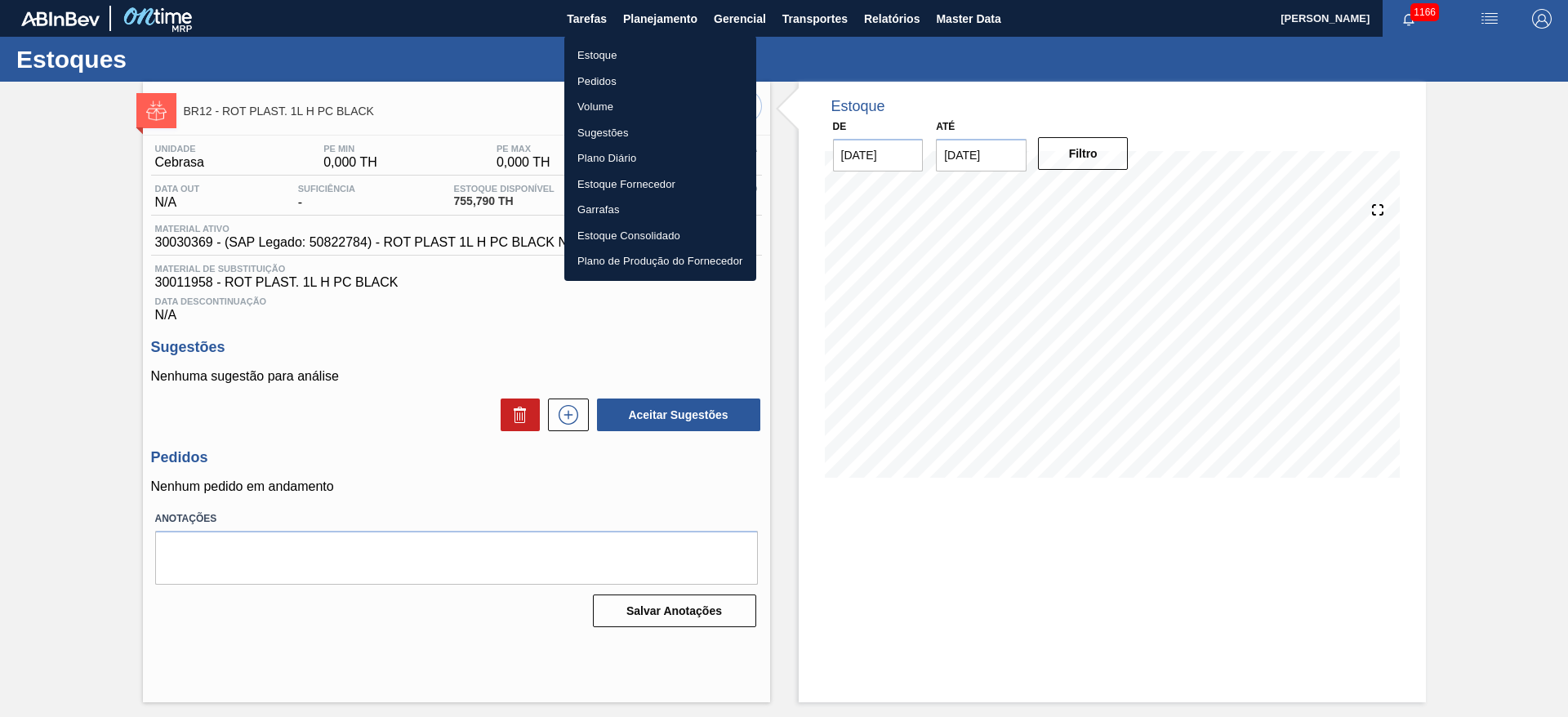
click at [597, 54] on li "Estoque" at bounding box center [660, 54] width 192 height 26
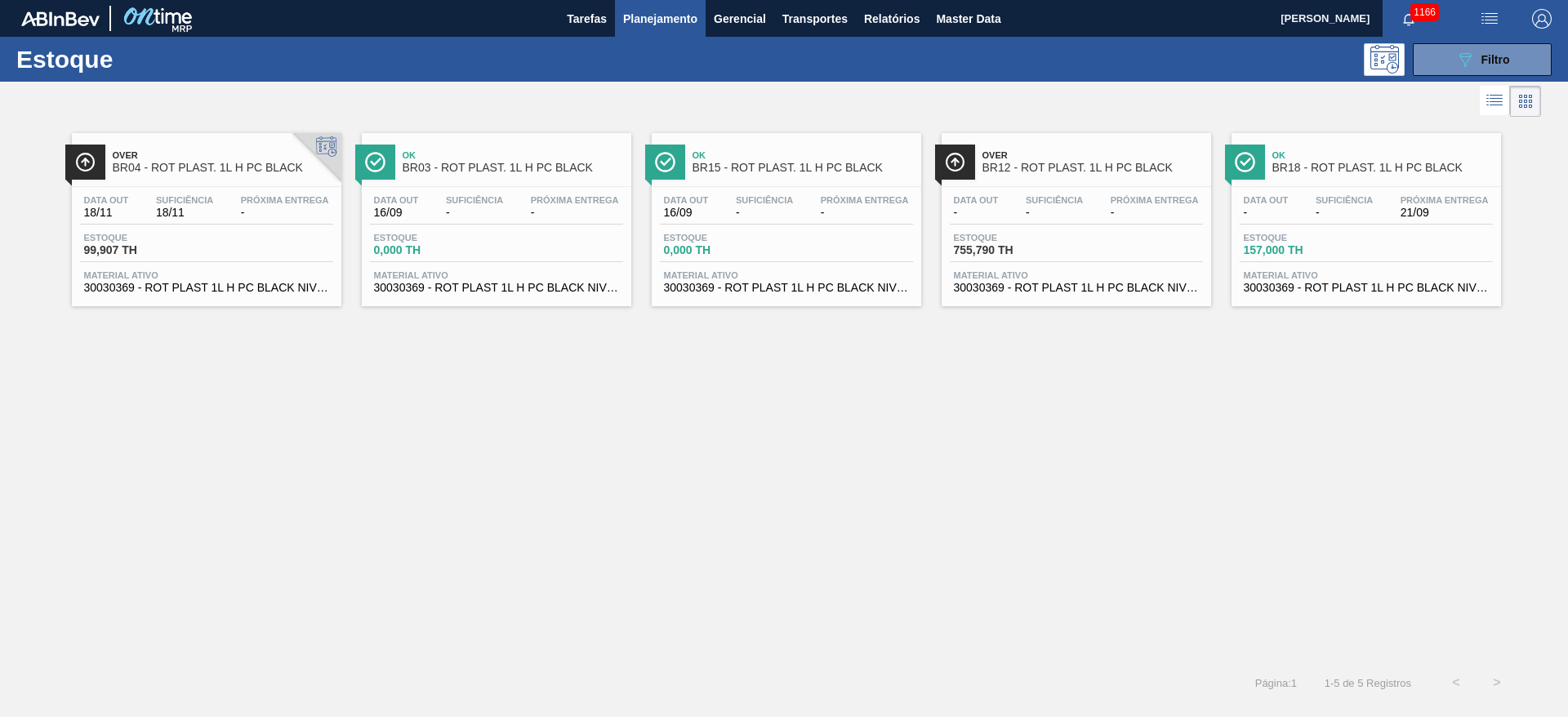
click at [1311, 222] on div "Data out - Suficiência - Próxima Entrega 21/09" at bounding box center [1366, 209] width 253 height 30
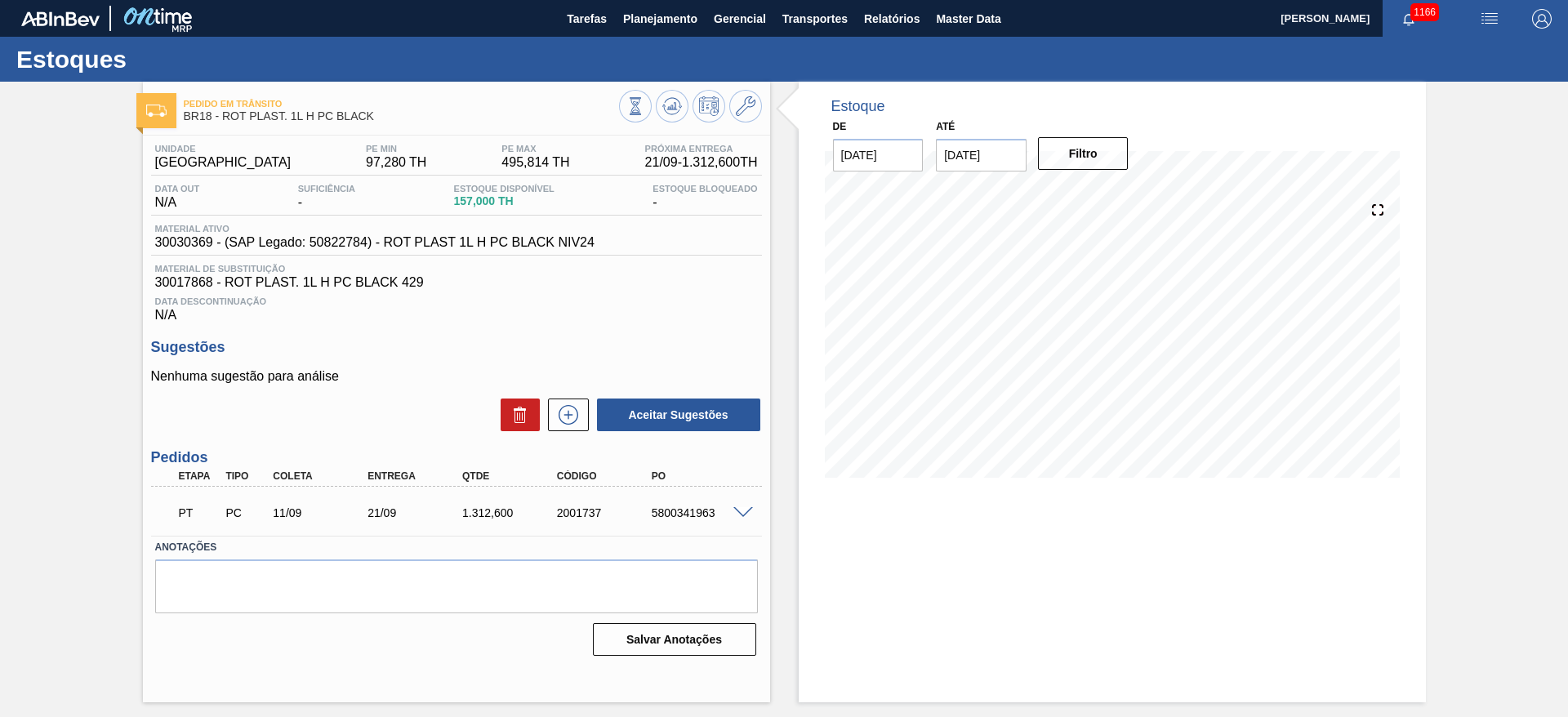
click at [747, 509] on span at bounding box center [743, 513] width 20 height 12
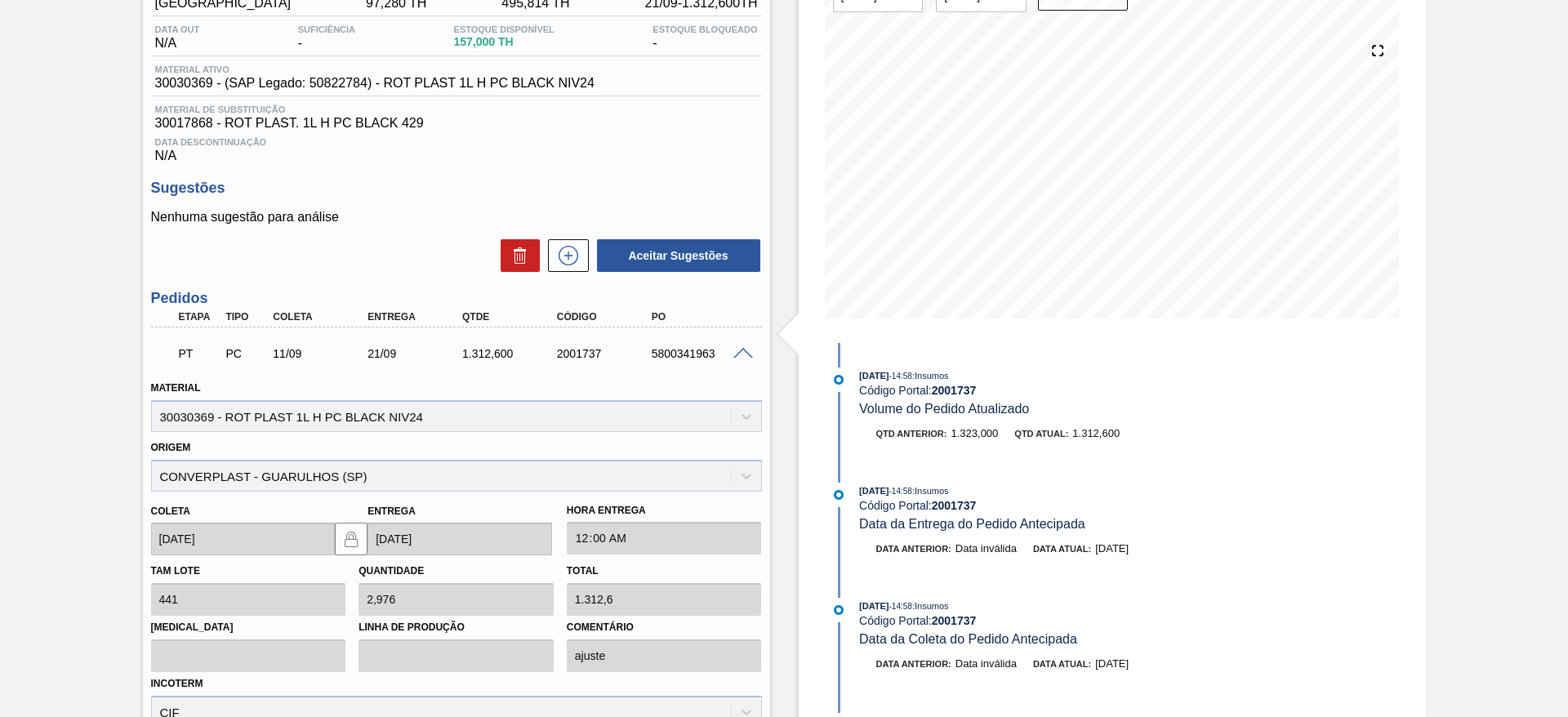
scroll to position [122, 0]
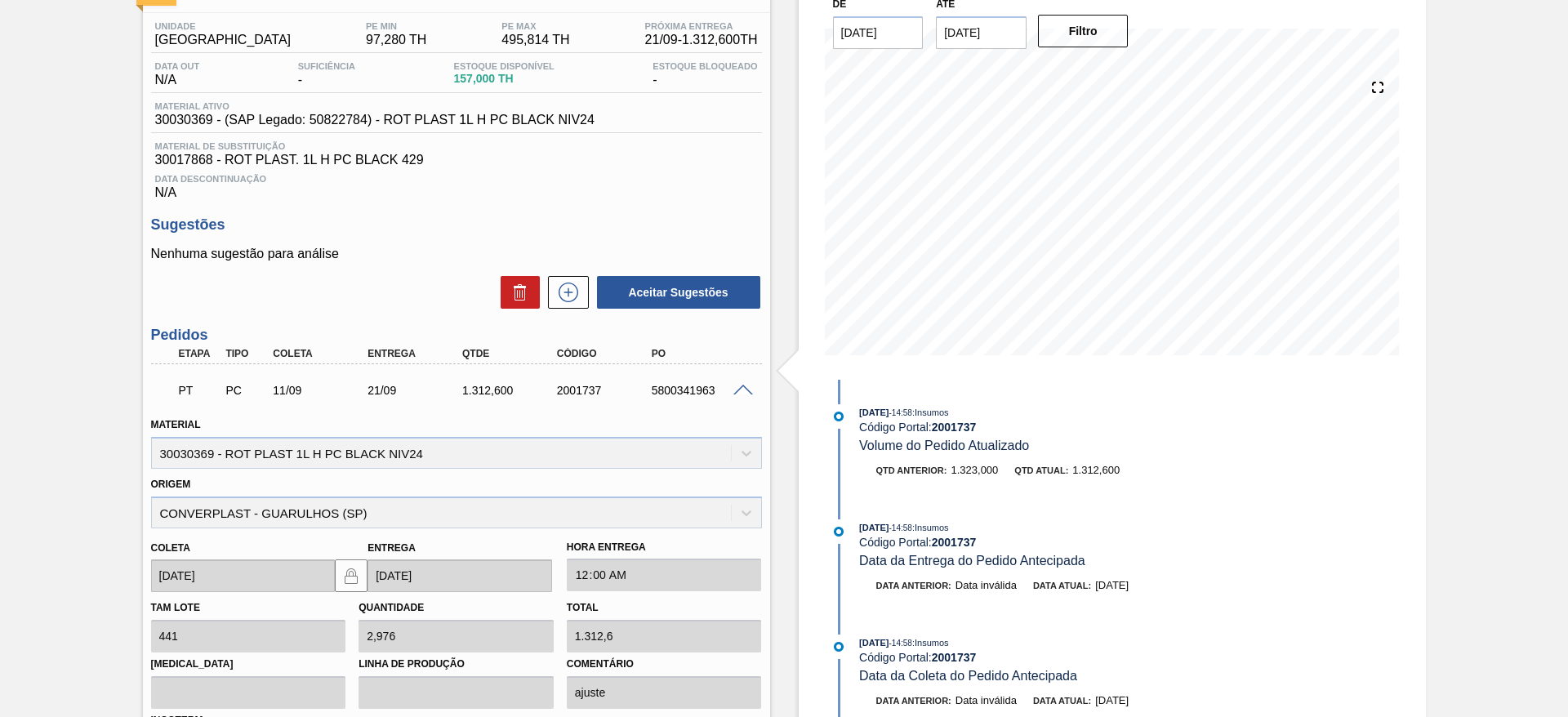
click at [576, 390] on div "2001737" at bounding box center [605, 390] width 106 height 13
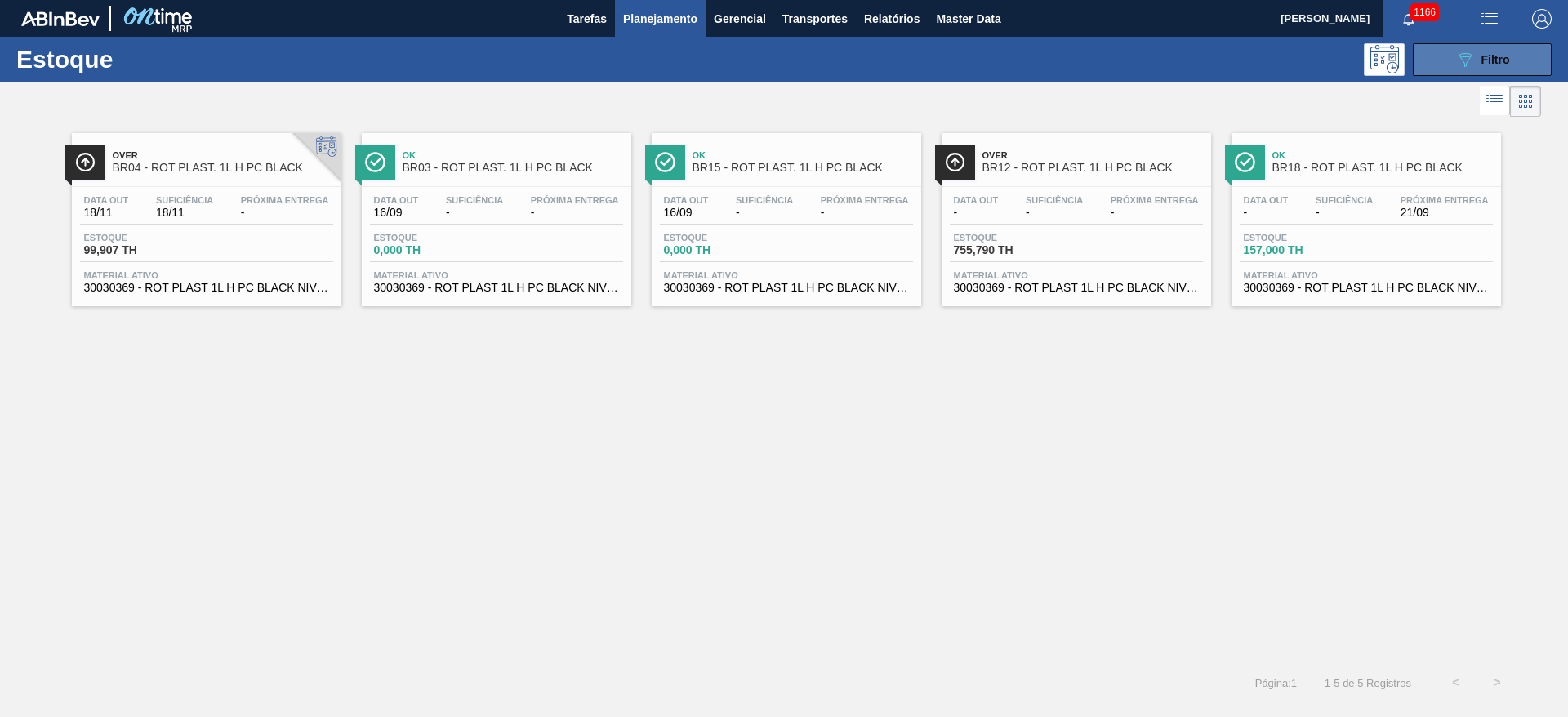
click at [1479, 55] on div "089F7B8B-B2A5-4AFE-B5C0-19BA573D28AC Filtro" at bounding box center [1482, 59] width 54 height 20
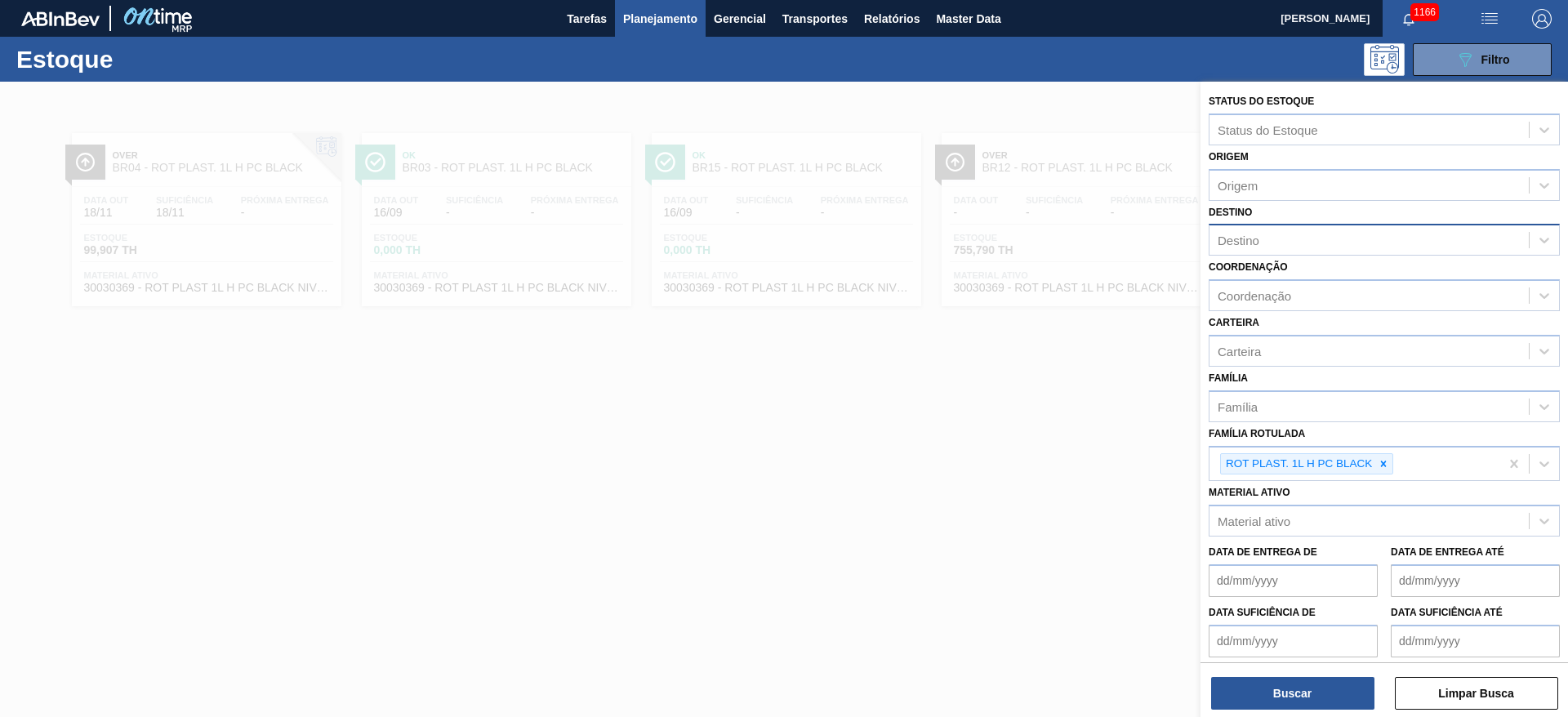
click at [1265, 248] on div "Destino" at bounding box center [1368, 240] width 319 height 24
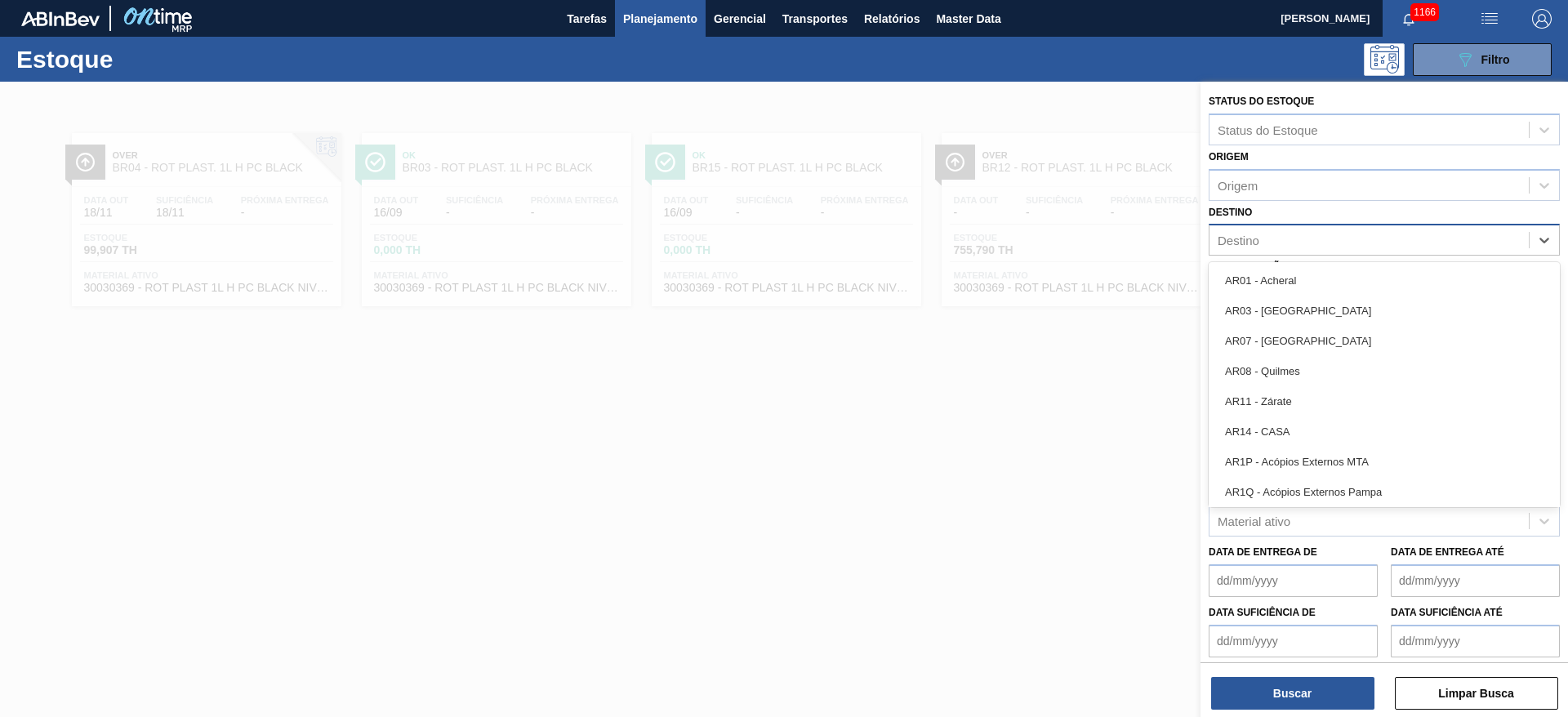
type input "18"
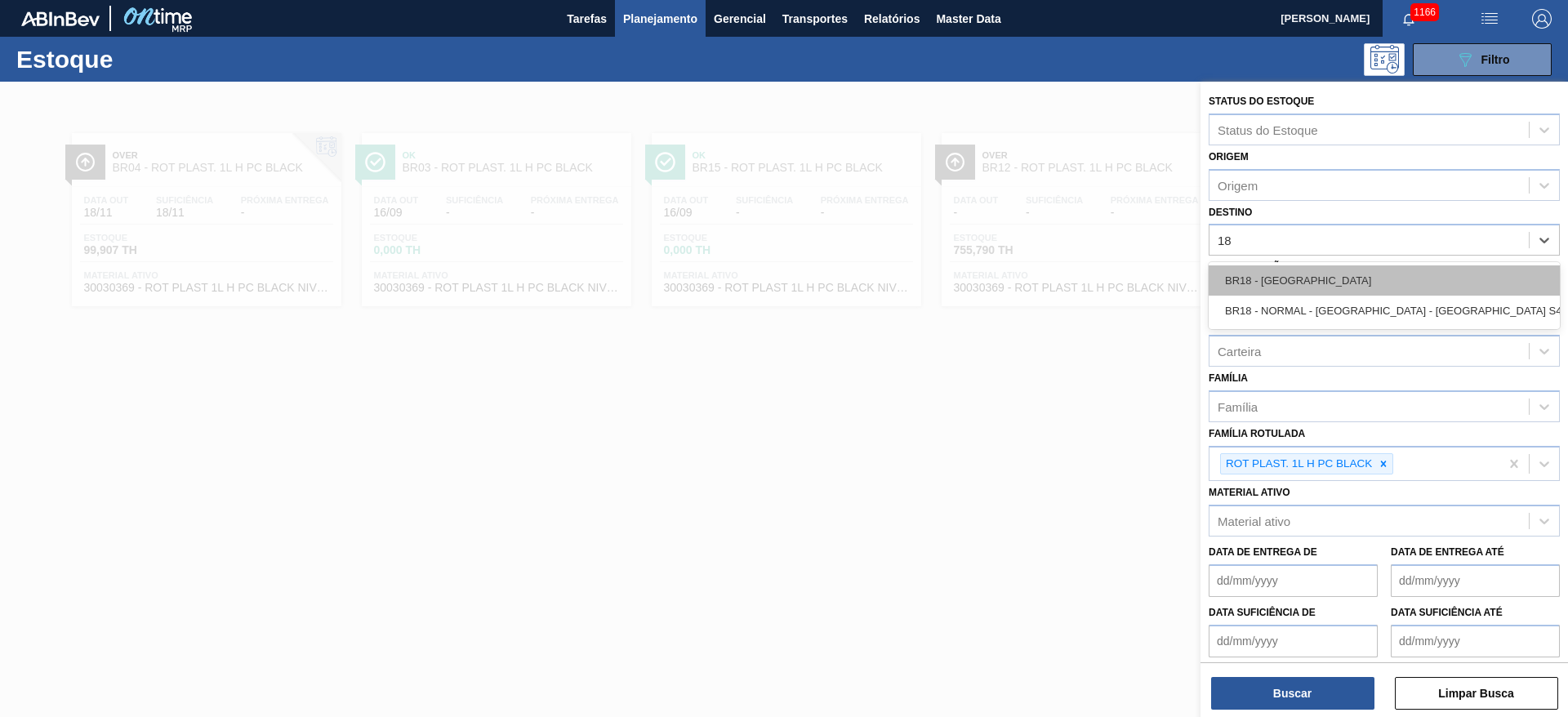
click at [1259, 282] on div "BR18 - [GEOGRAPHIC_DATA]" at bounding box center [1384, 281] width 351 height 31
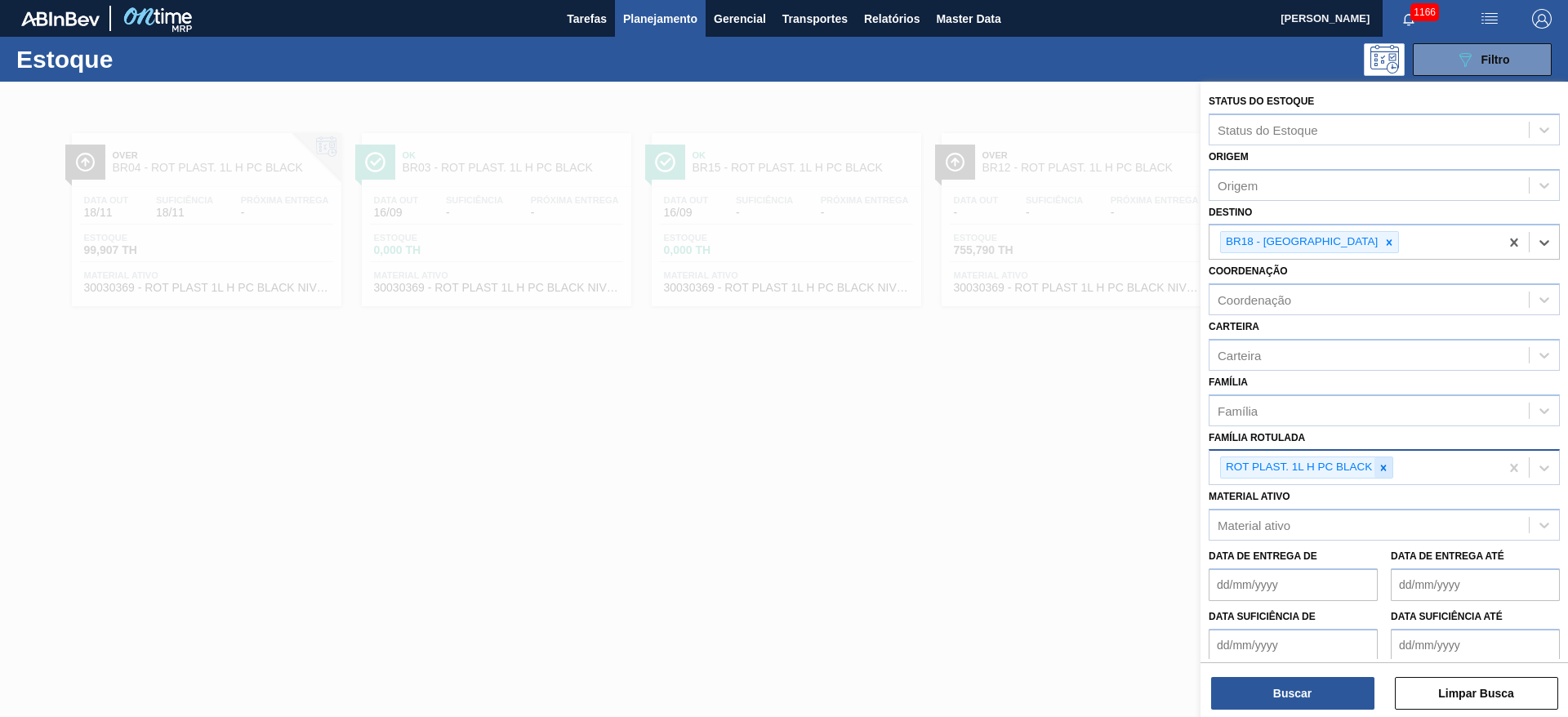
click at [1387, 469] on icon at bounding box center [1383, 468] width 11 height 11
click at [1249, 361] on div "Carteira" at bounding box center [1239, 354] width 43 height 14
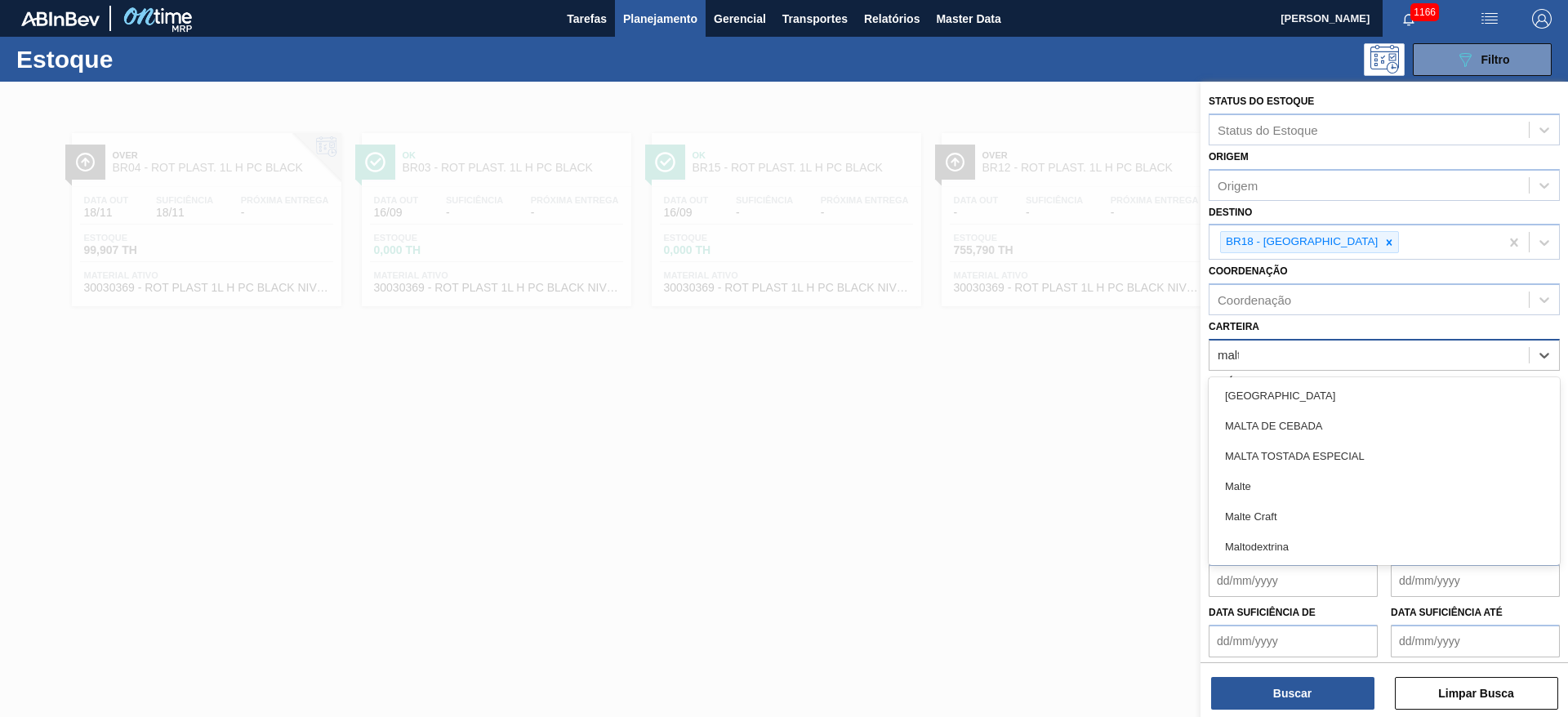
type input "malte"
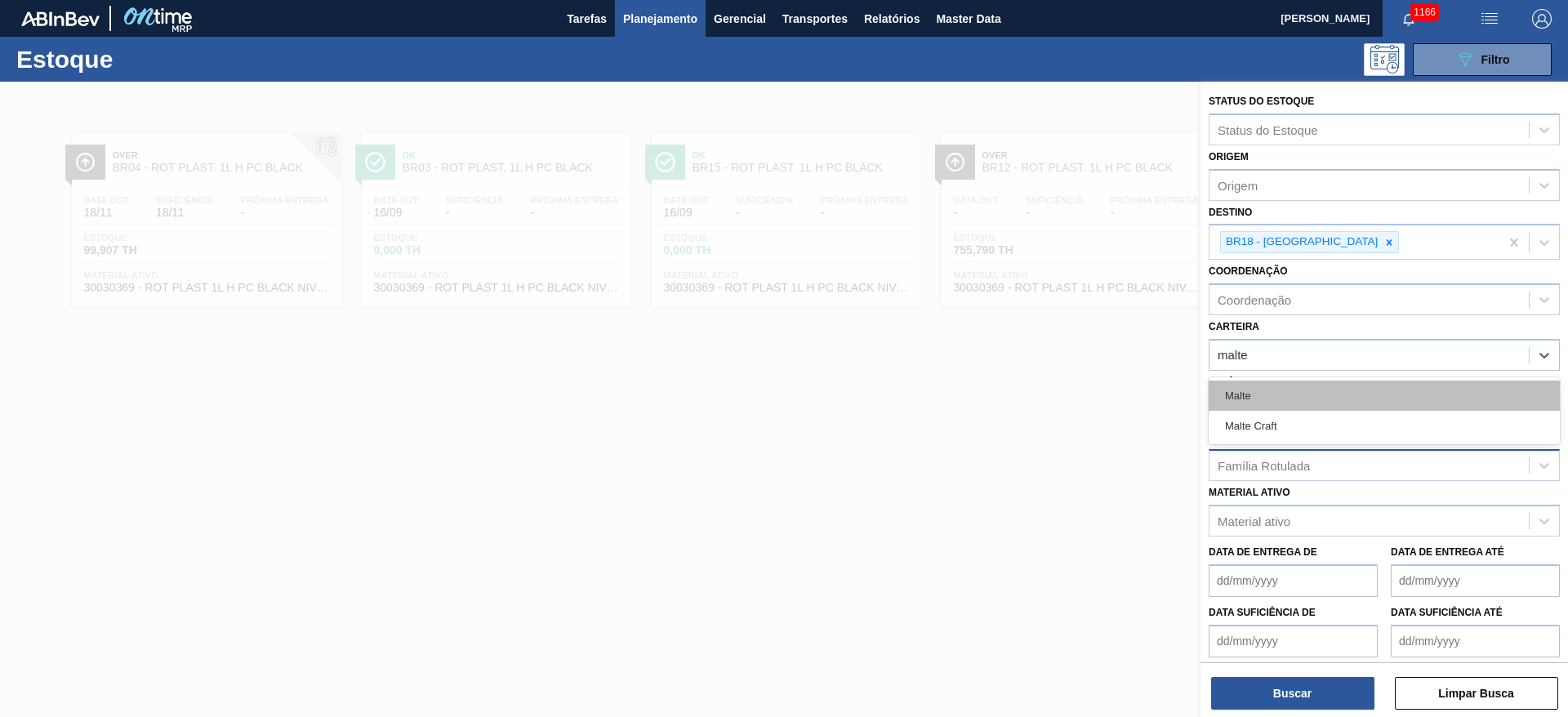
click at [1243, 392] on div "Malte" at bounding box center [1384, 395] width 351 height 31
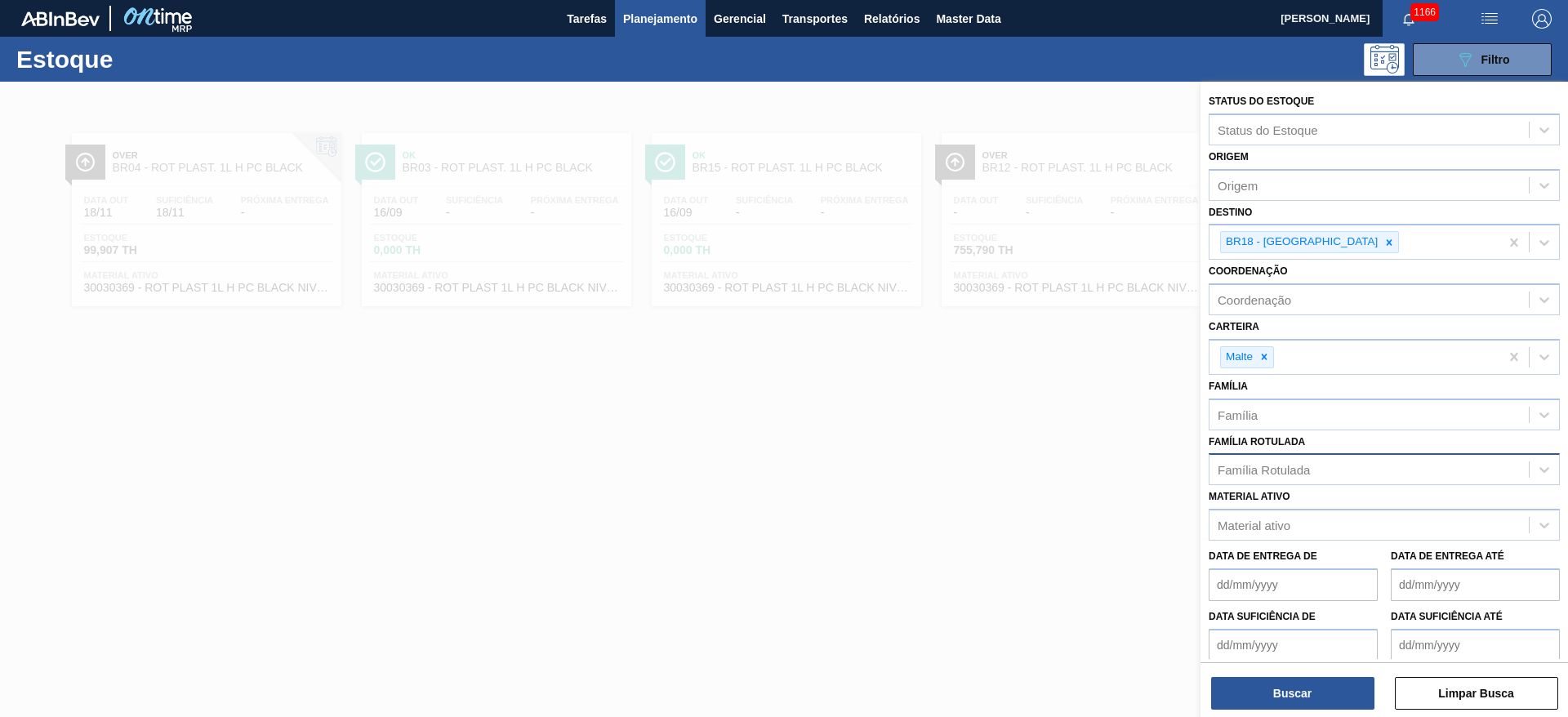
click at [1242, 672] on div "Buscar Limpar Busca" at bounding box center [1384, 685] width 368 height 46
click at [1241, 690] on button "Buscar" at bounding box center [1292, 693] width 163 height 32
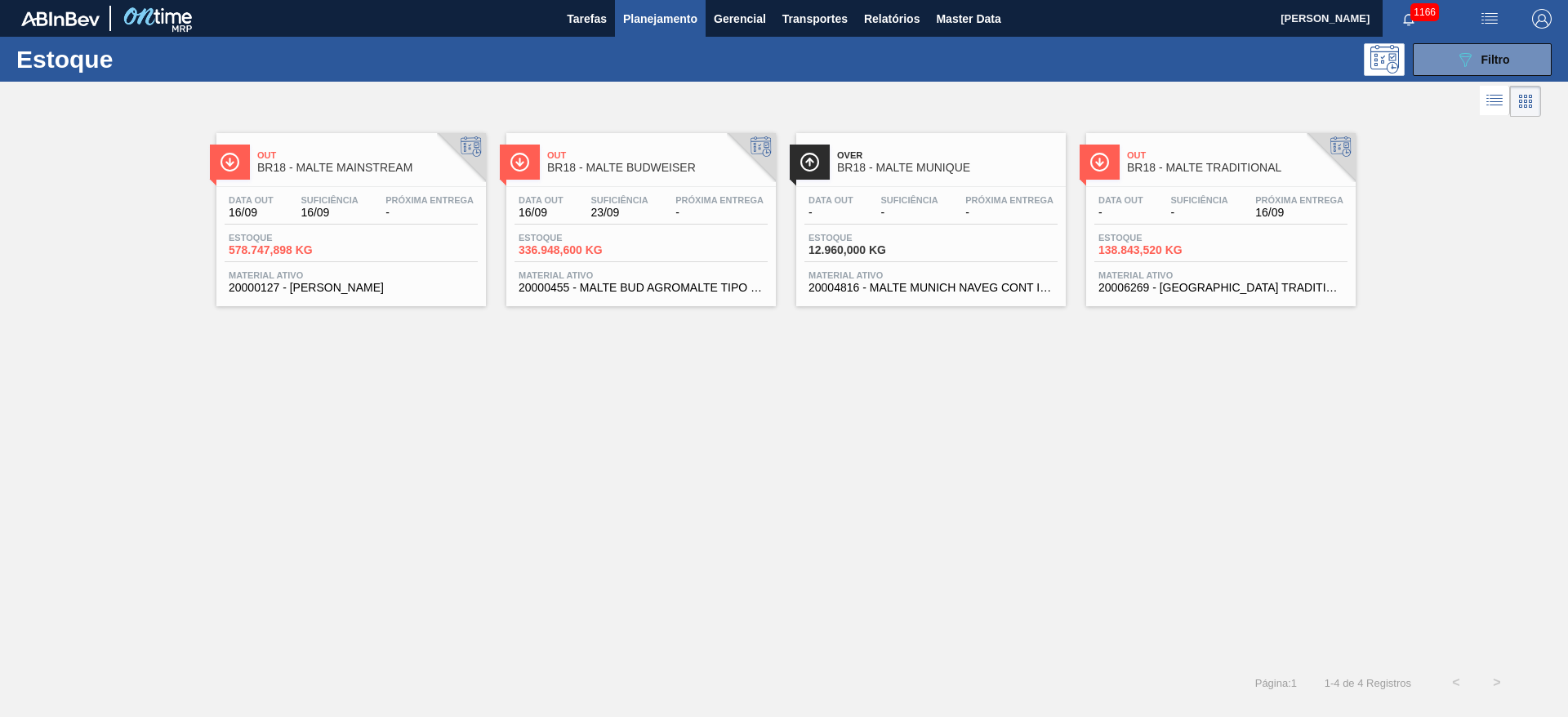
click at [1194, 235] on span "Estoque" at bounding box center [1155, 238] width 115 height 10
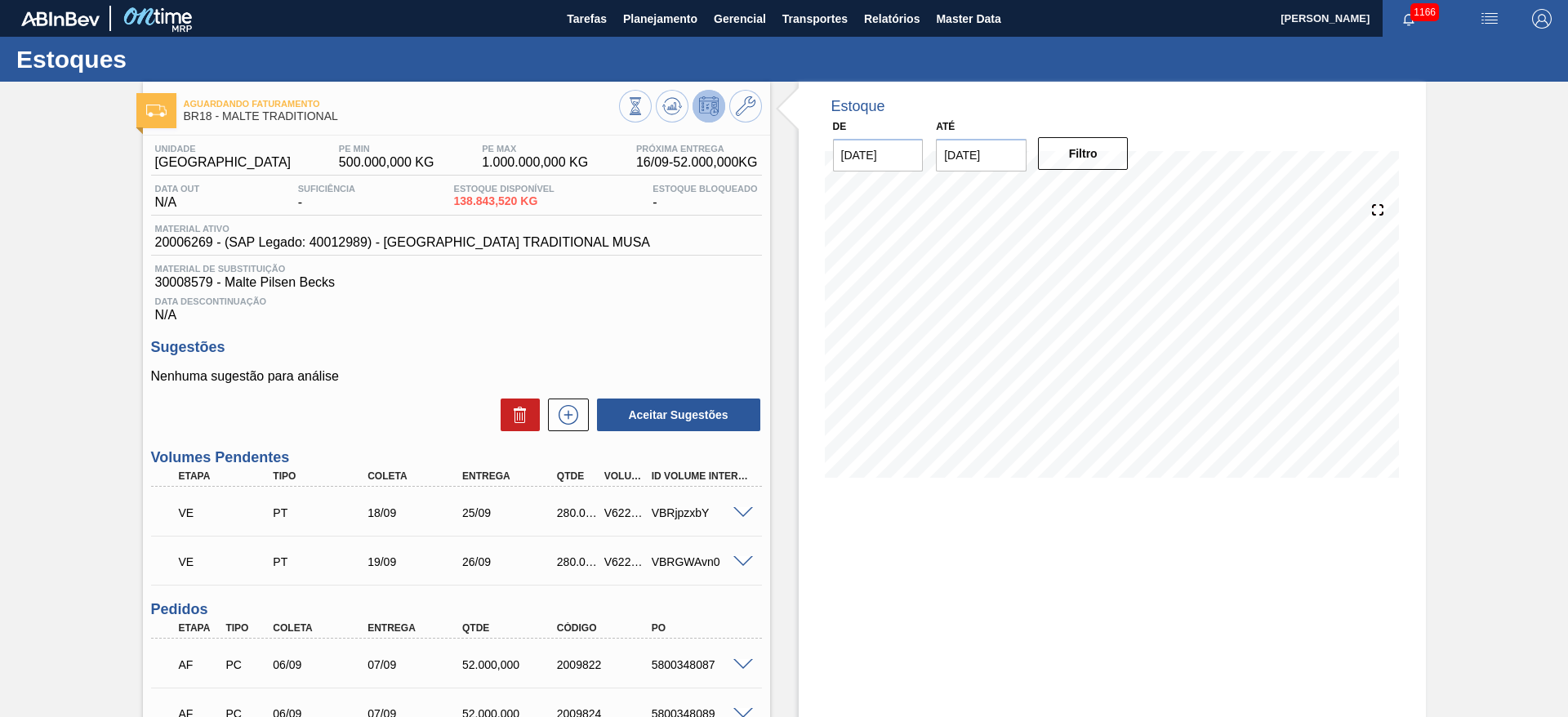
scroll to position [122, 0]
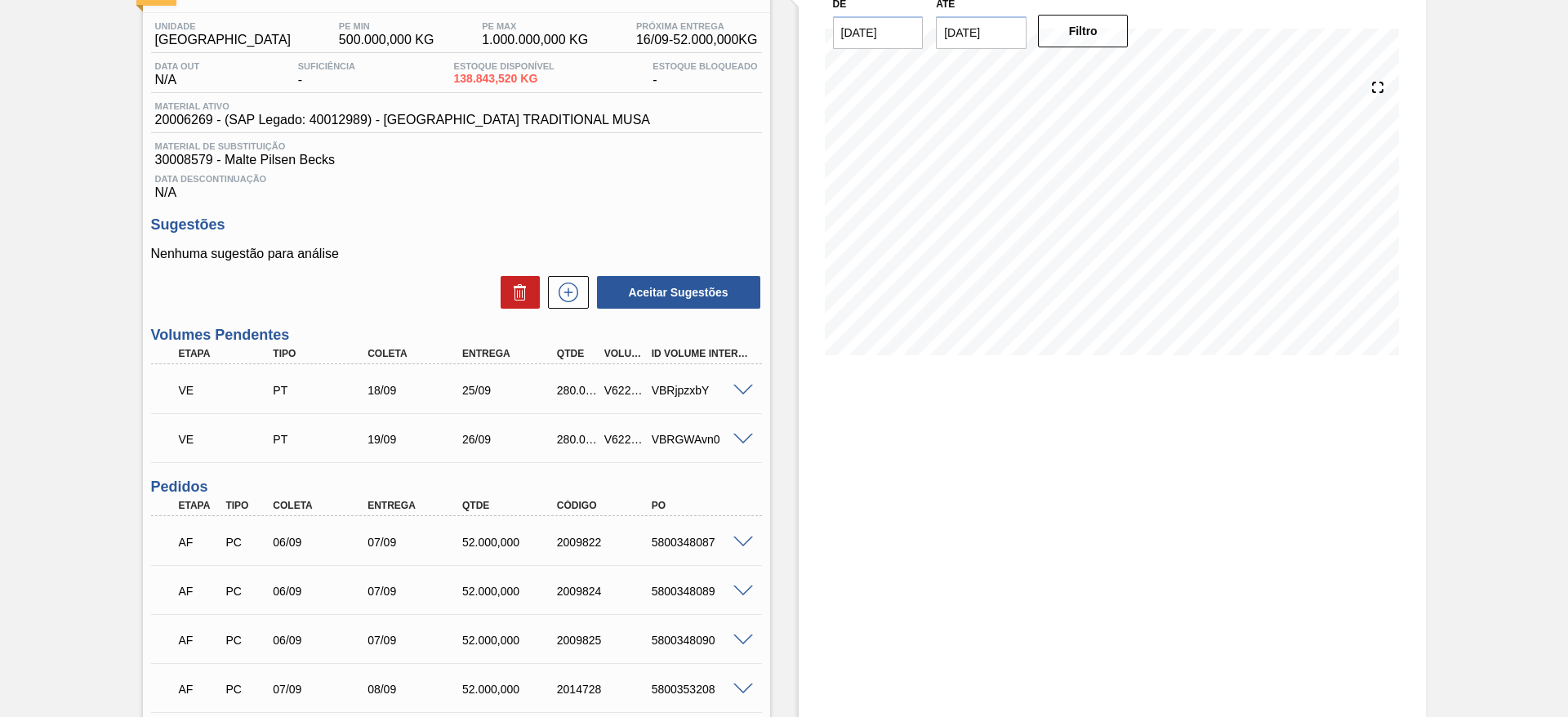
click at [615, 391] on div "V622765" at bounding box center [624, 390] width 49 height 13
copy div "V622765"
click at [620, 432] on div "V622766" at bounding box center [624, 439] width 49 height 13
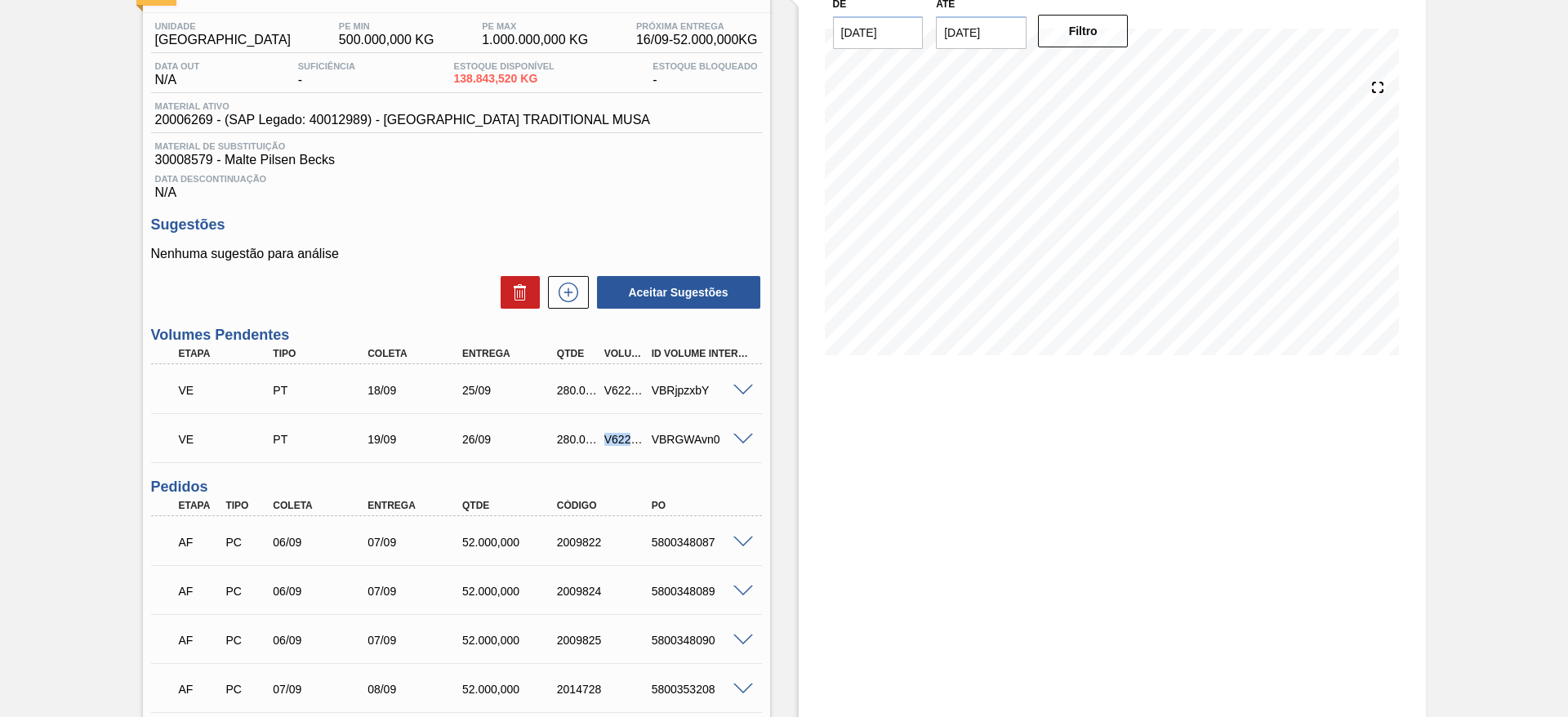
copy div "V622766"
click at [741, 390] on span at bounding box center [743, 390] width 20 height 12
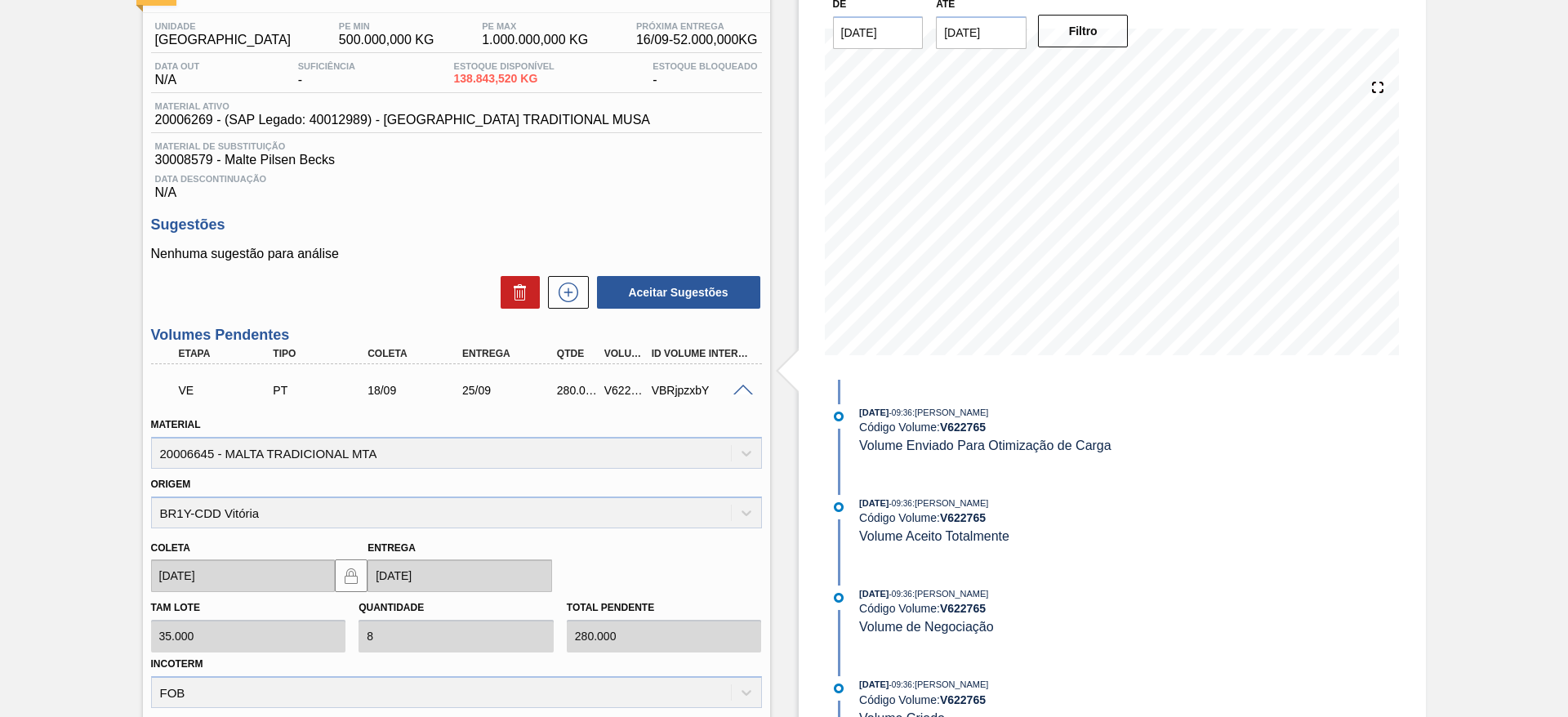
drag, startPoint x: 741, startPoint y: 386, endPoint x: 730, endPoint y: 386, distance: 11.0
click at [741, 386] on span at bounding box center [743, 390] width 20 height 12
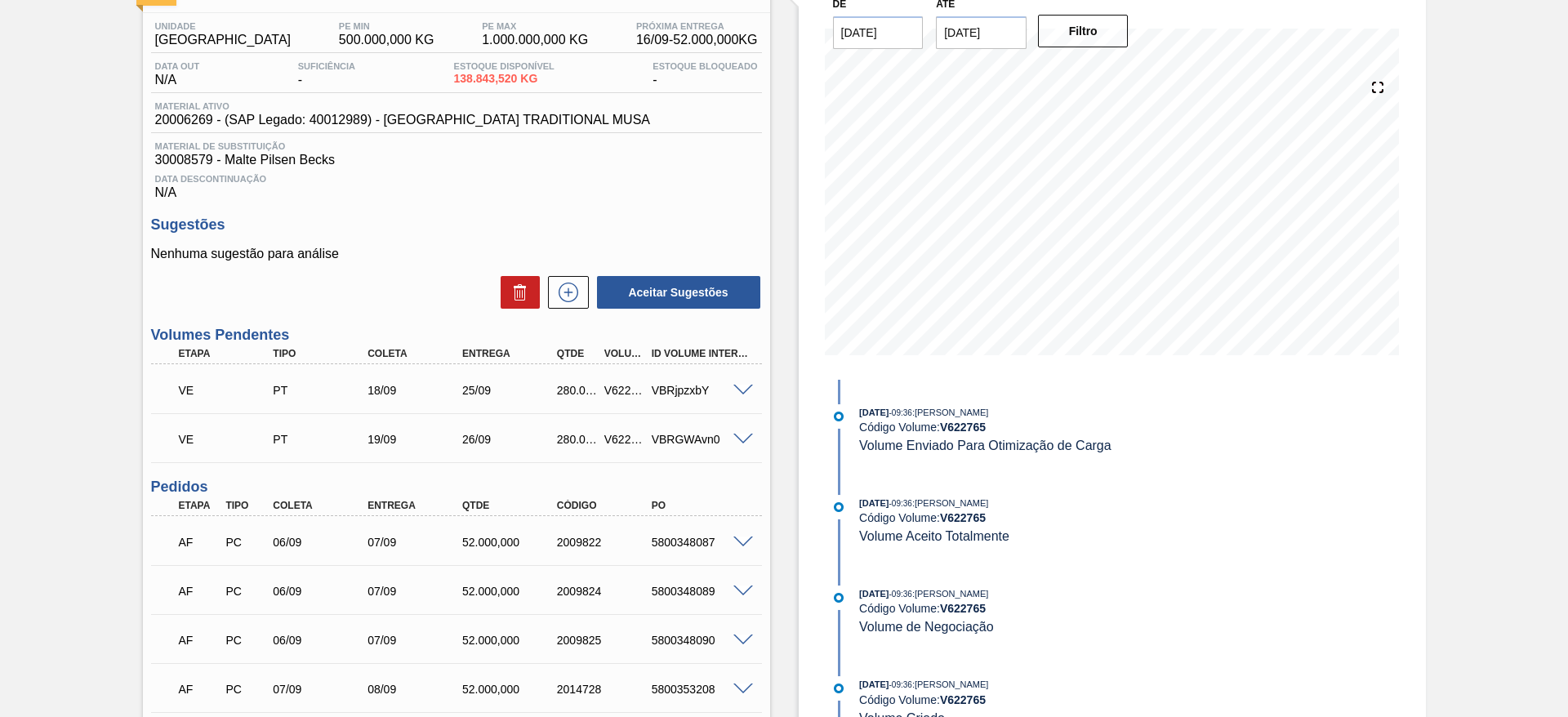
scroll to position [0, 0]
